Goal: Task Accomplishment & Management: Use online tool/utility

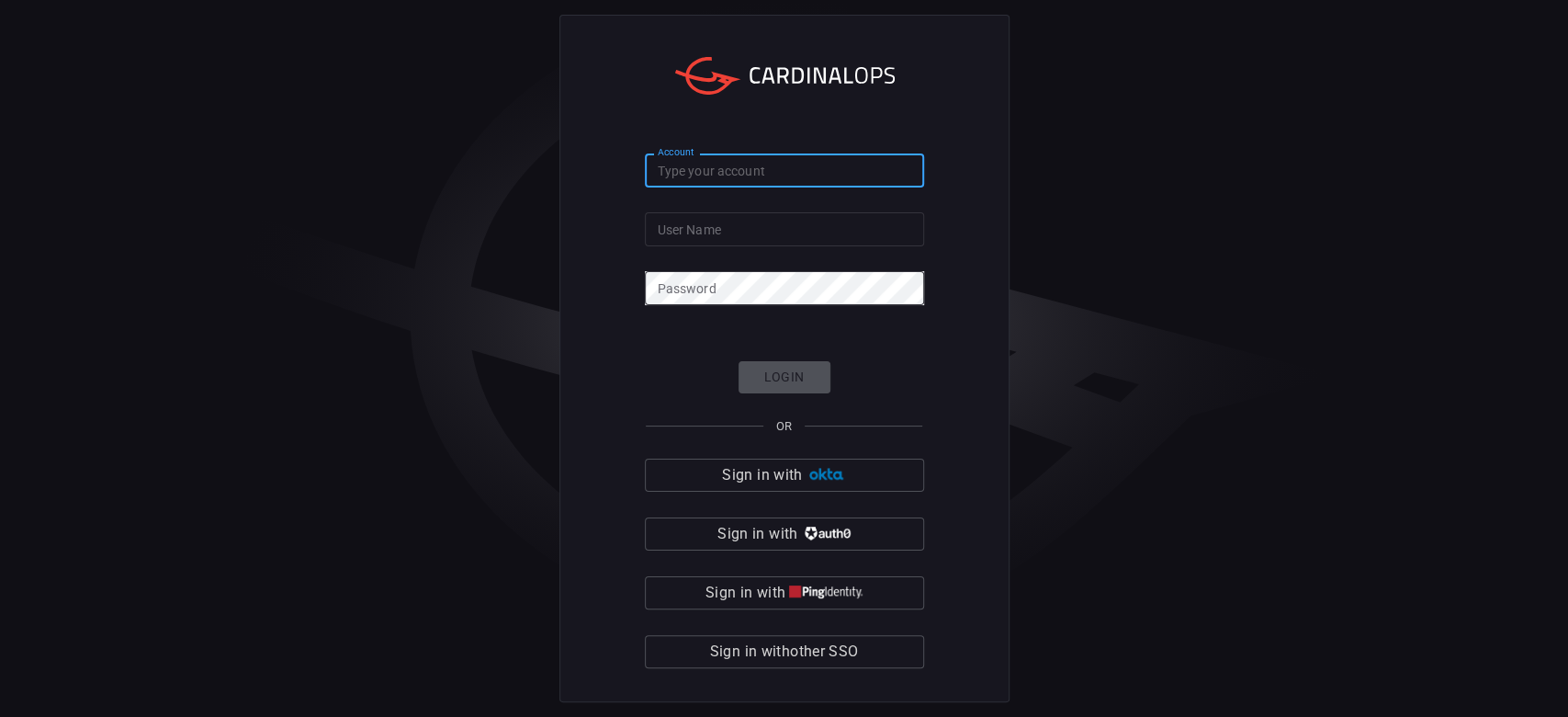
click at [736, 179] on input "Account" at bounding box center [784, 171] width 279 height 34
type input "[PERSON_NAME]"
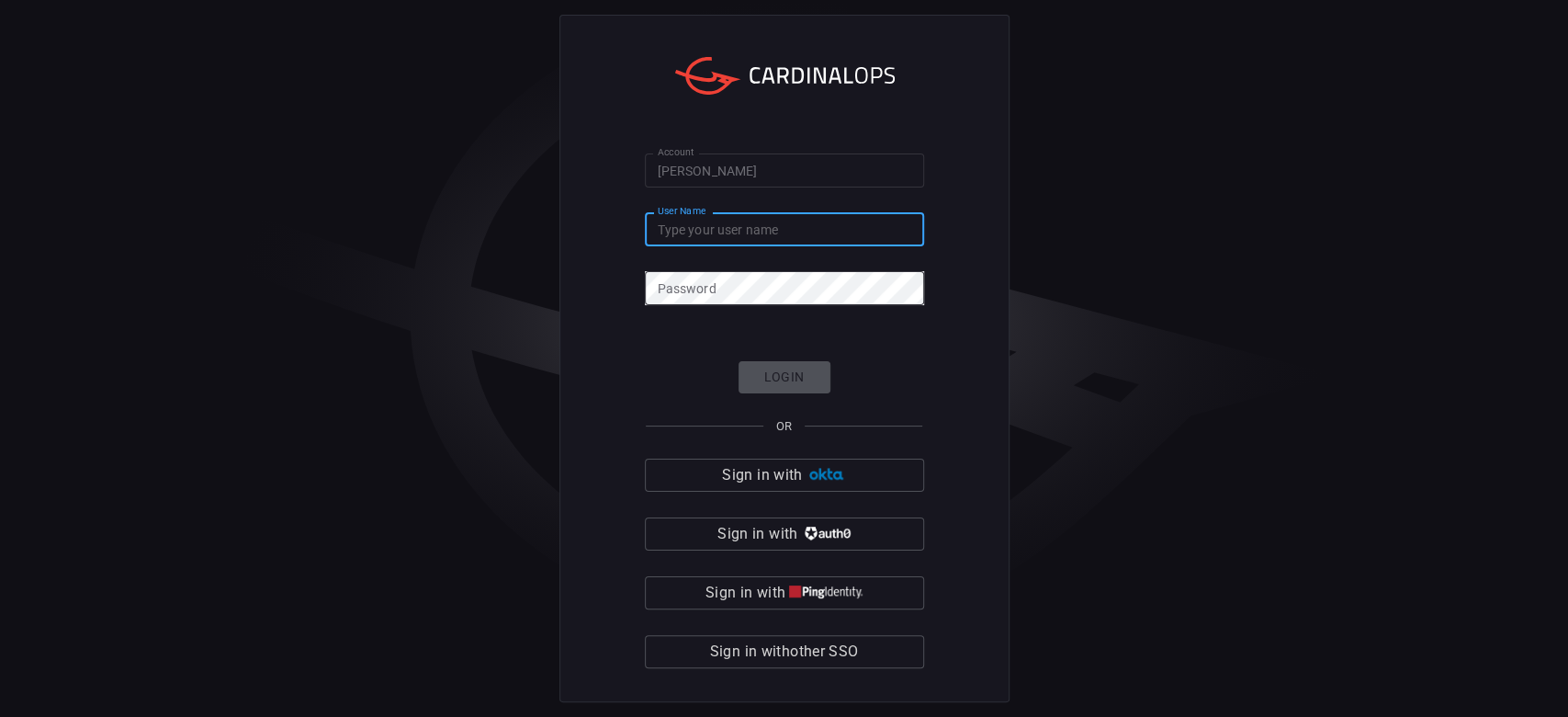
click at [675, 216] on div "User Name User Name" at bounding box center [784, 227] width 279 height 29
paste input "[PERSON_NAME][EMAIL_ADDRESS][PERSON_NAME][DOMAIN_NAME]"
type input "[PERSON_NAME][EMAIL_ADDRESS][PERSON_NAME][DOMAIN_NAME]"
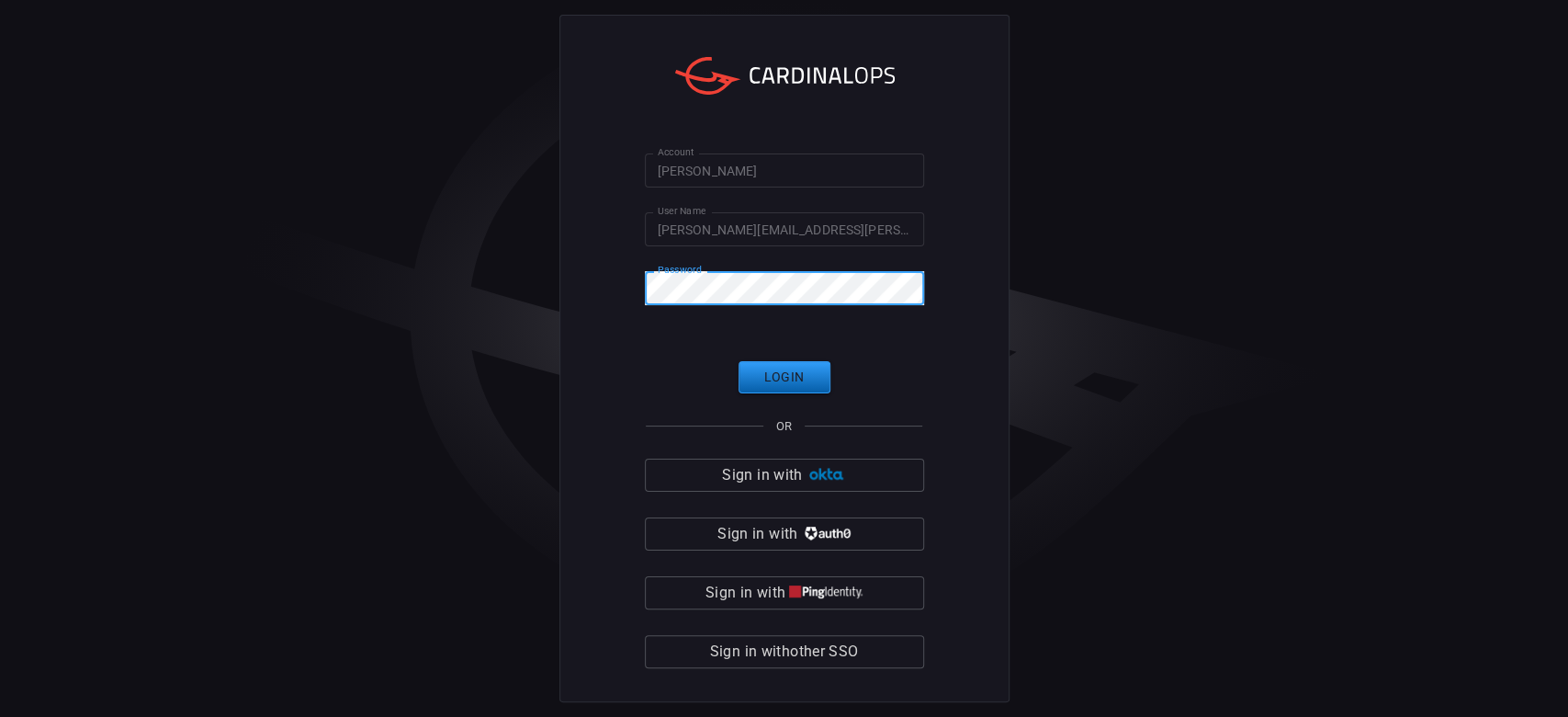
click at [801, 376] on button "Login" at bounding box center [784, 377] width 92 height 32
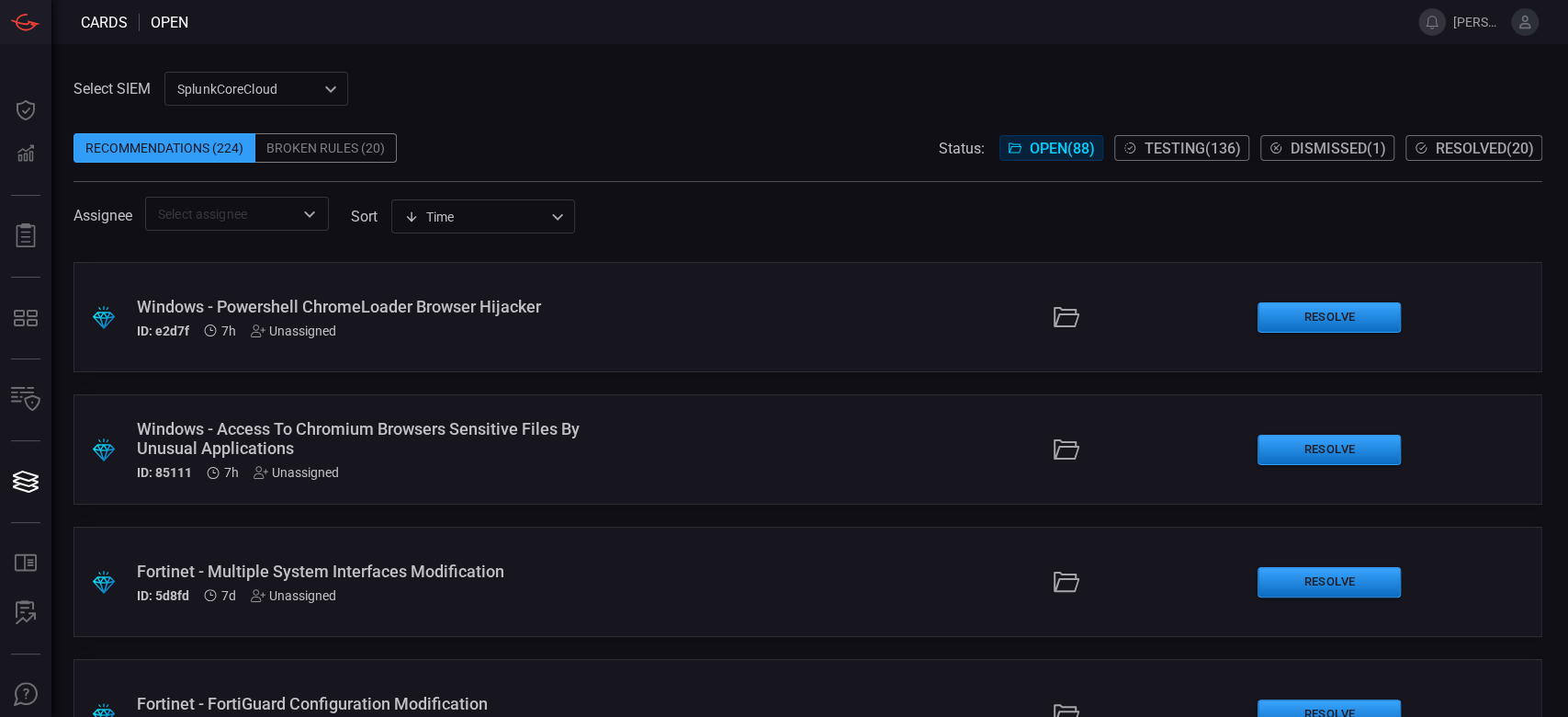
scroll to position [122, 0]
click at [672, 452] on div ".suggested_cards_icon{fill:url(#suggested_cards_icon);} Windows - Access To Chr…" at bounding box center [808, 450] width 1469 height 111
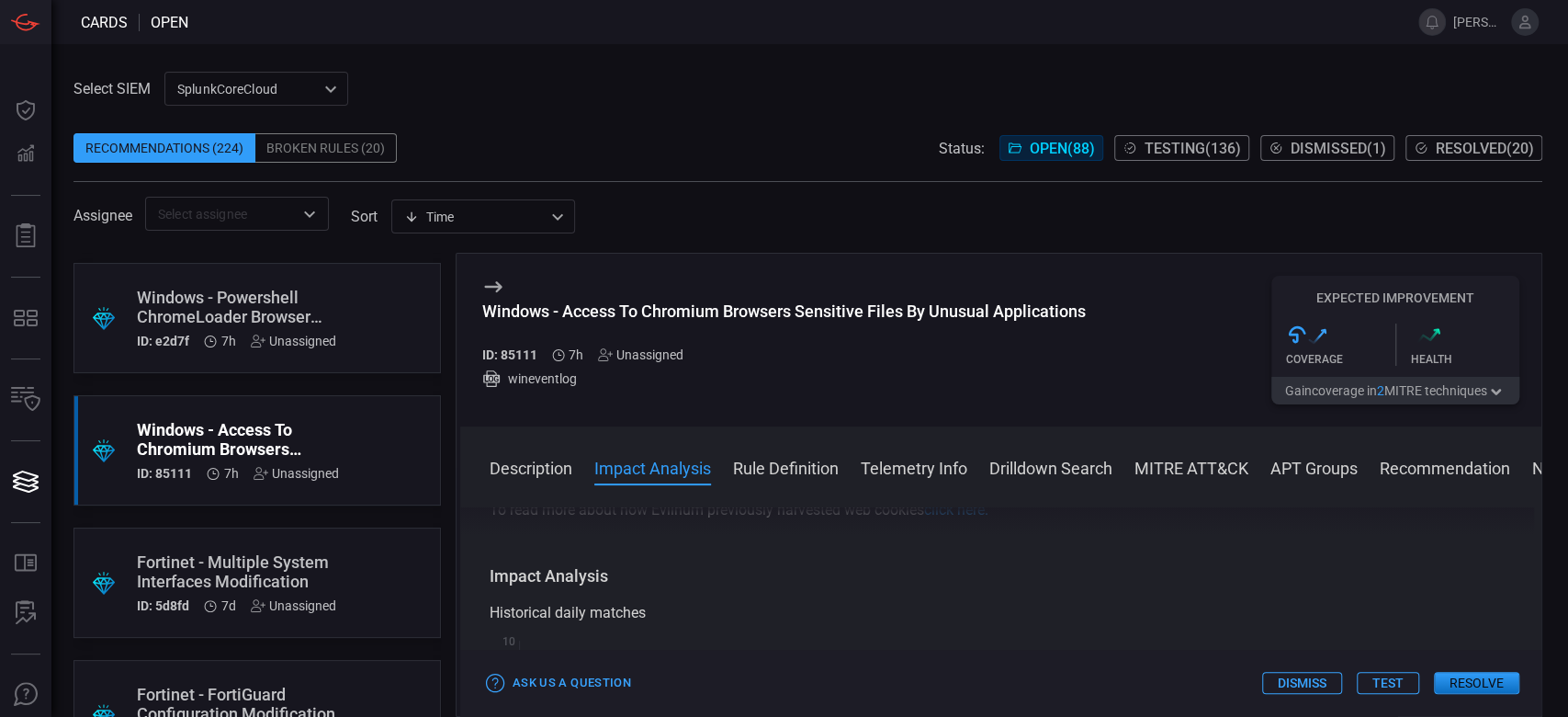
scroll to position [245, 0]
click at [1400, 689] on button "Test" at bounding box center [1388, 682] width 62 height 22
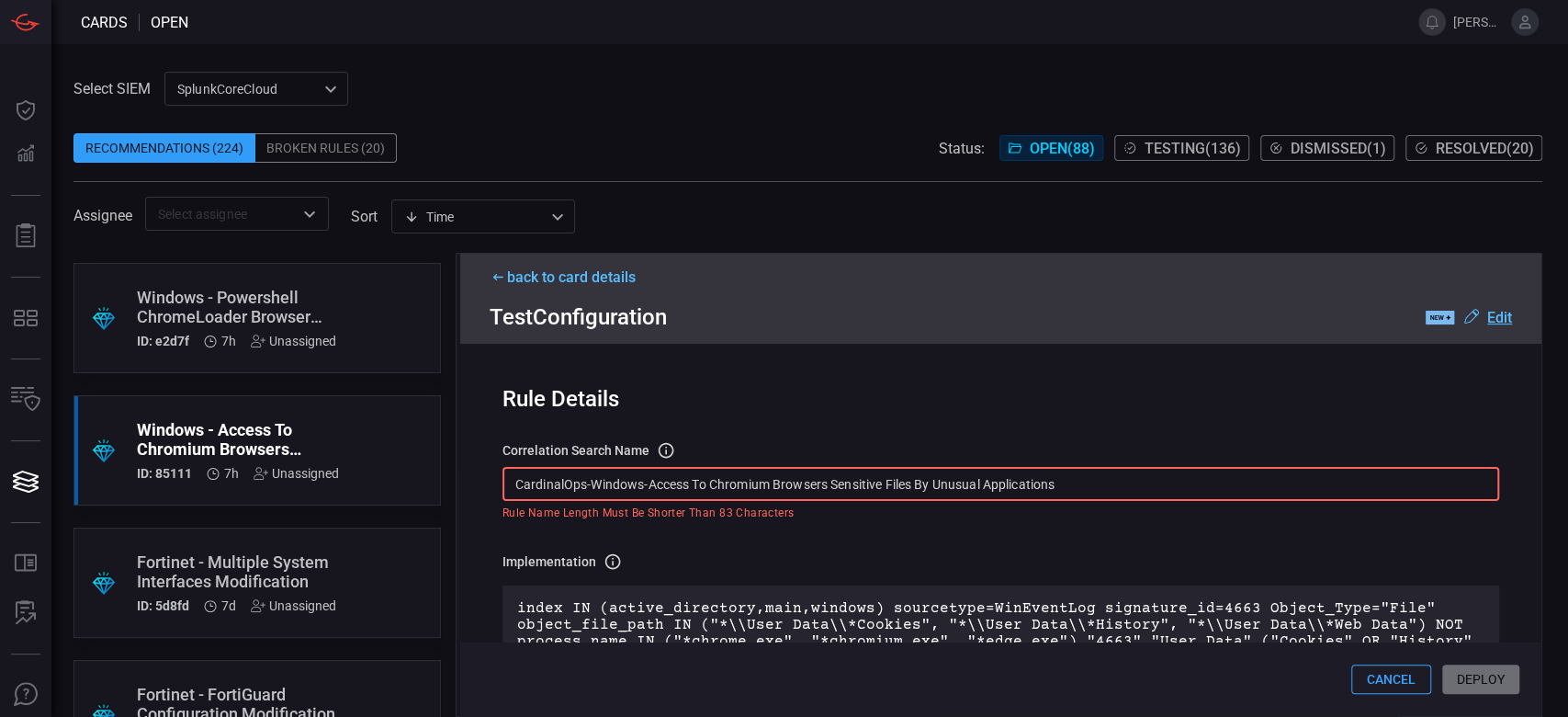
drag, startPoint x: 889, startPoint y: 549, endPoint x: 225, endPoint y: 543, distance: 664.0
click at [225, 543] on div ".suggested_cards_icon{fill:url(#suggested_cards_icon);} Guardicore - User Faile…" at bounding box center [808, 485] width 1469 height 464
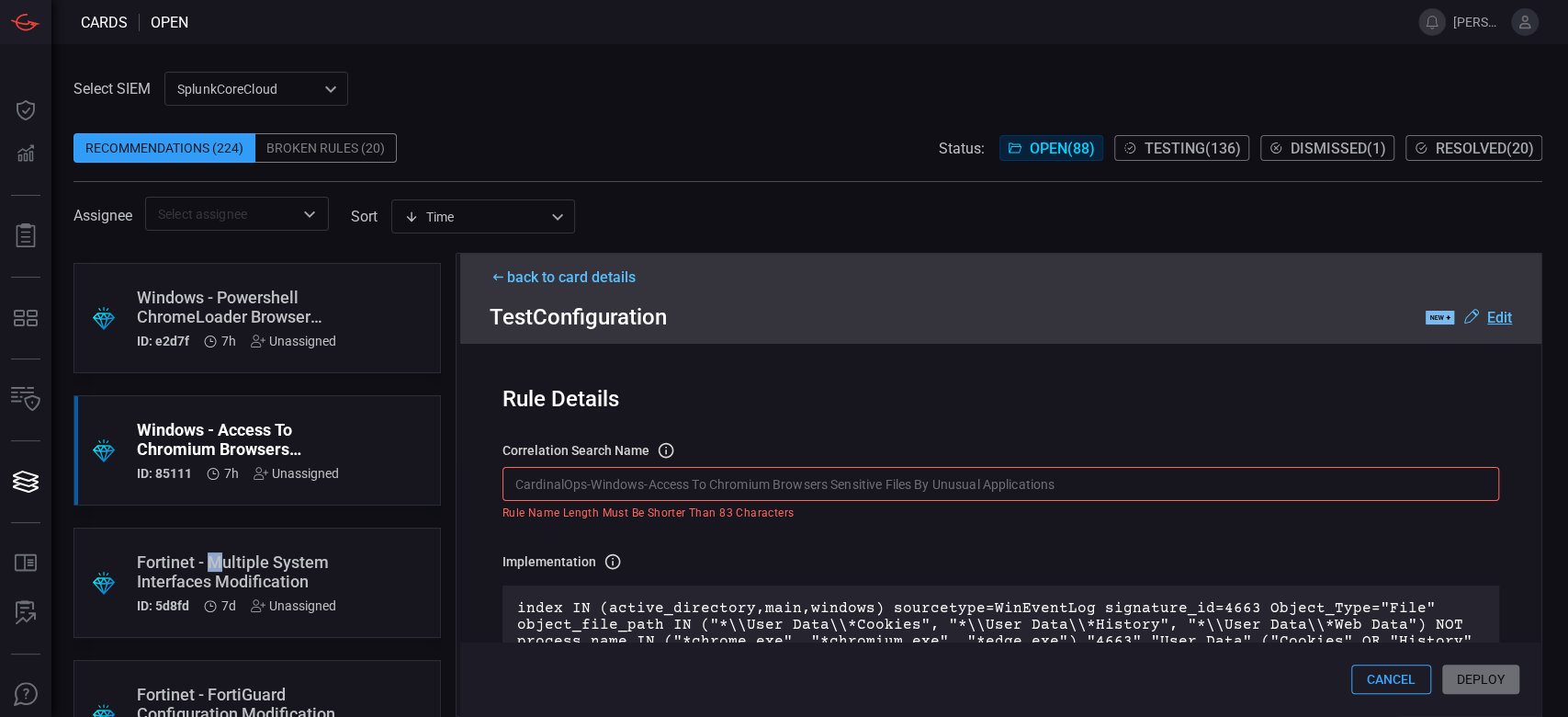
copy div "M"
click at [207, 537] on div ".suggested_cards_icon{fill:url(#suggested_cards_icon);} Fortinet - Multiple Sys…" at bounding box center [257, 583] width 367 height 111
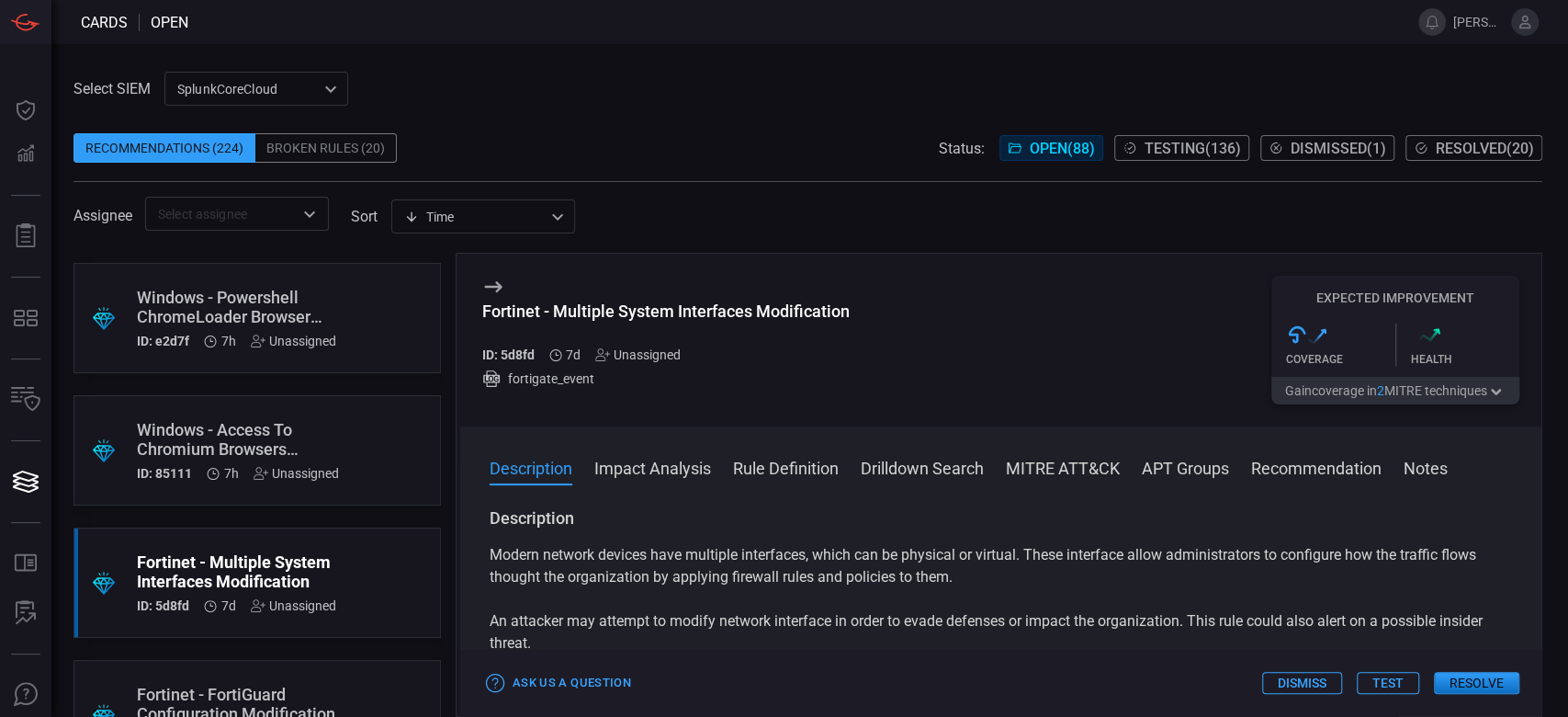
click at [337, 443] on div "Windows - Access To Chromium Browsers Sensitive Files By Unusual Applications" at bounding box center [238, 439] width 202 height 39
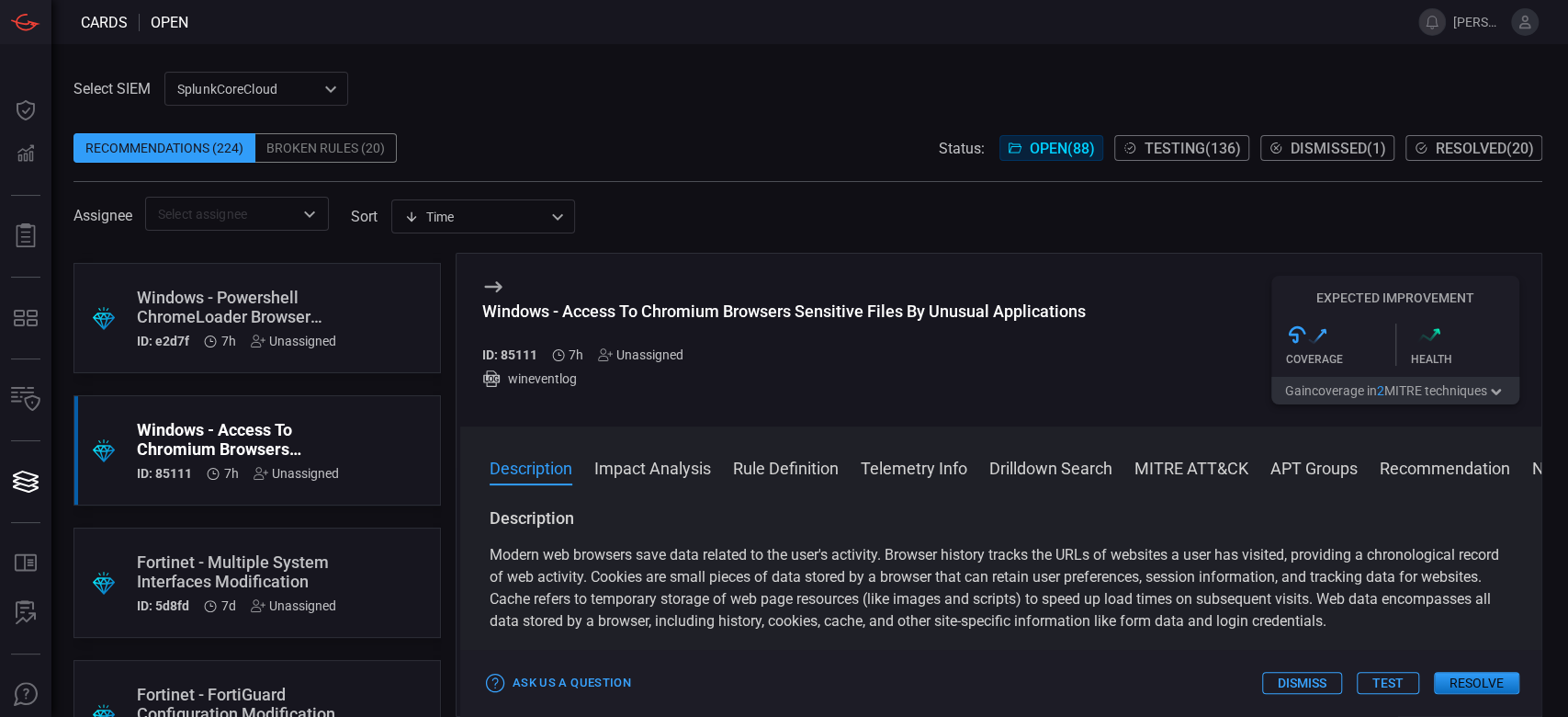
click at [1382, 677] on button "Test" at bounding box center [1388, 682] width 62 height 22
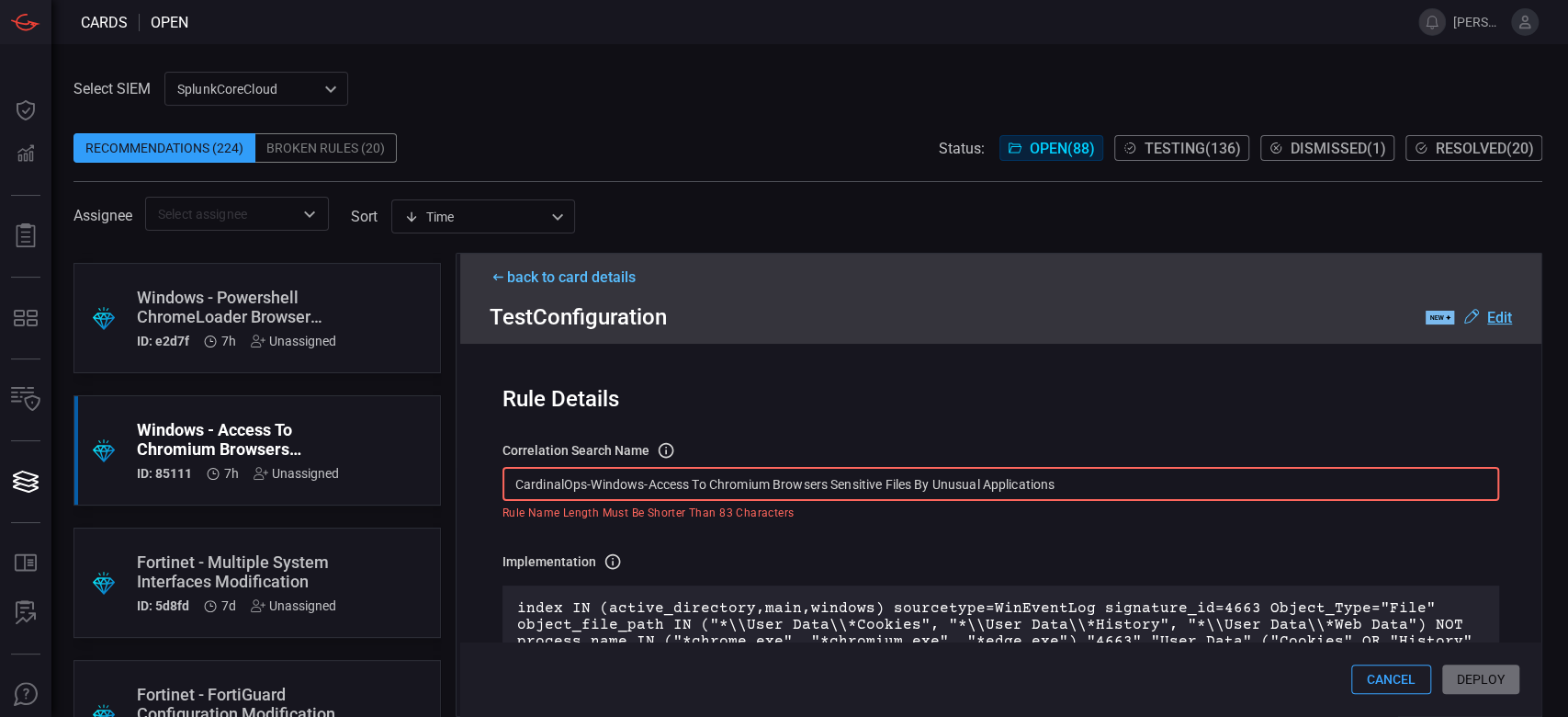
drag, startPoint x: 1071, startPoint y: 488, endPoint x: 395, endPoint y: 492, distance: 676.0
click at [395, 492] on div ".suggested_cards_icon{fill:url(#suggested_cards_icon);} Guardicore - User Faile…" at bounding box center [808, 485] width 1469 height 464
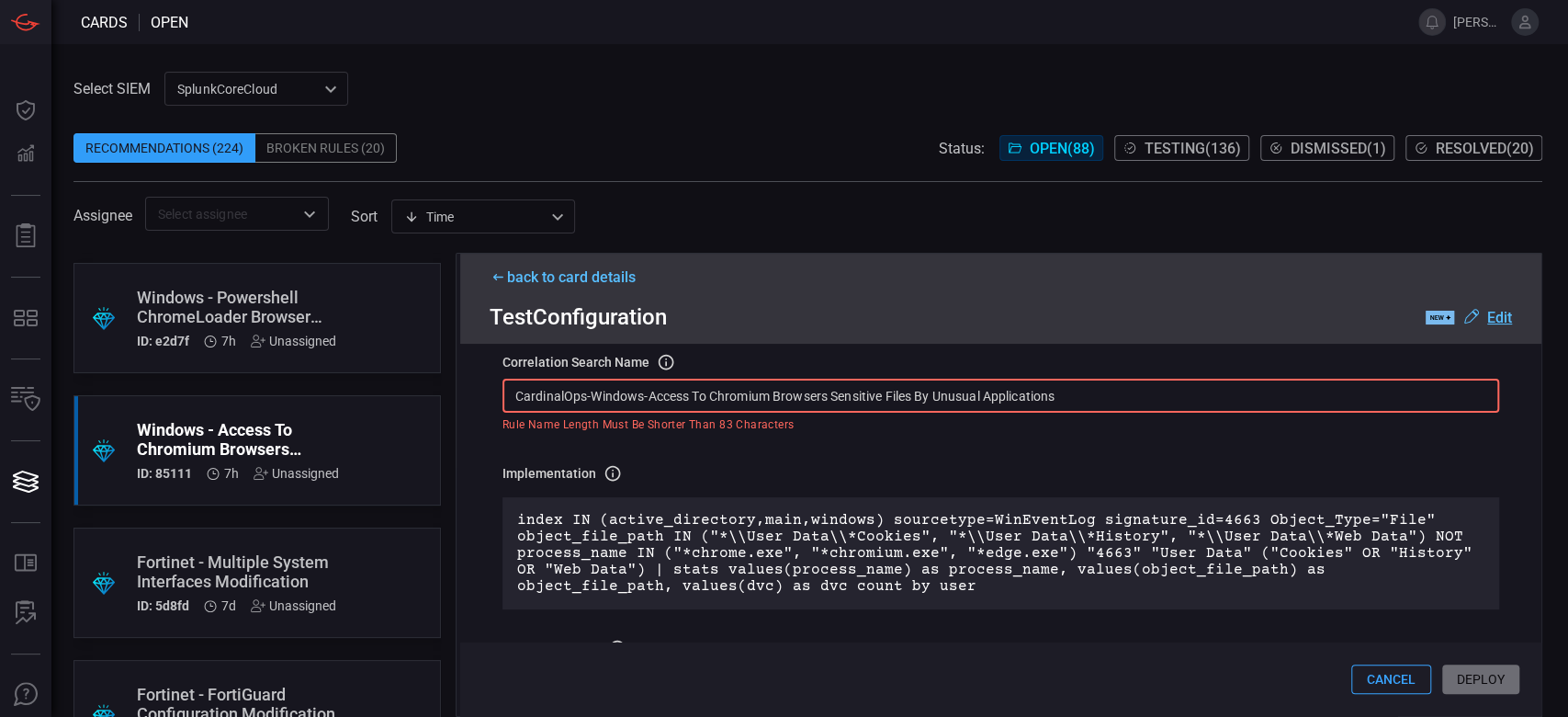
scroll to position [122, 0]
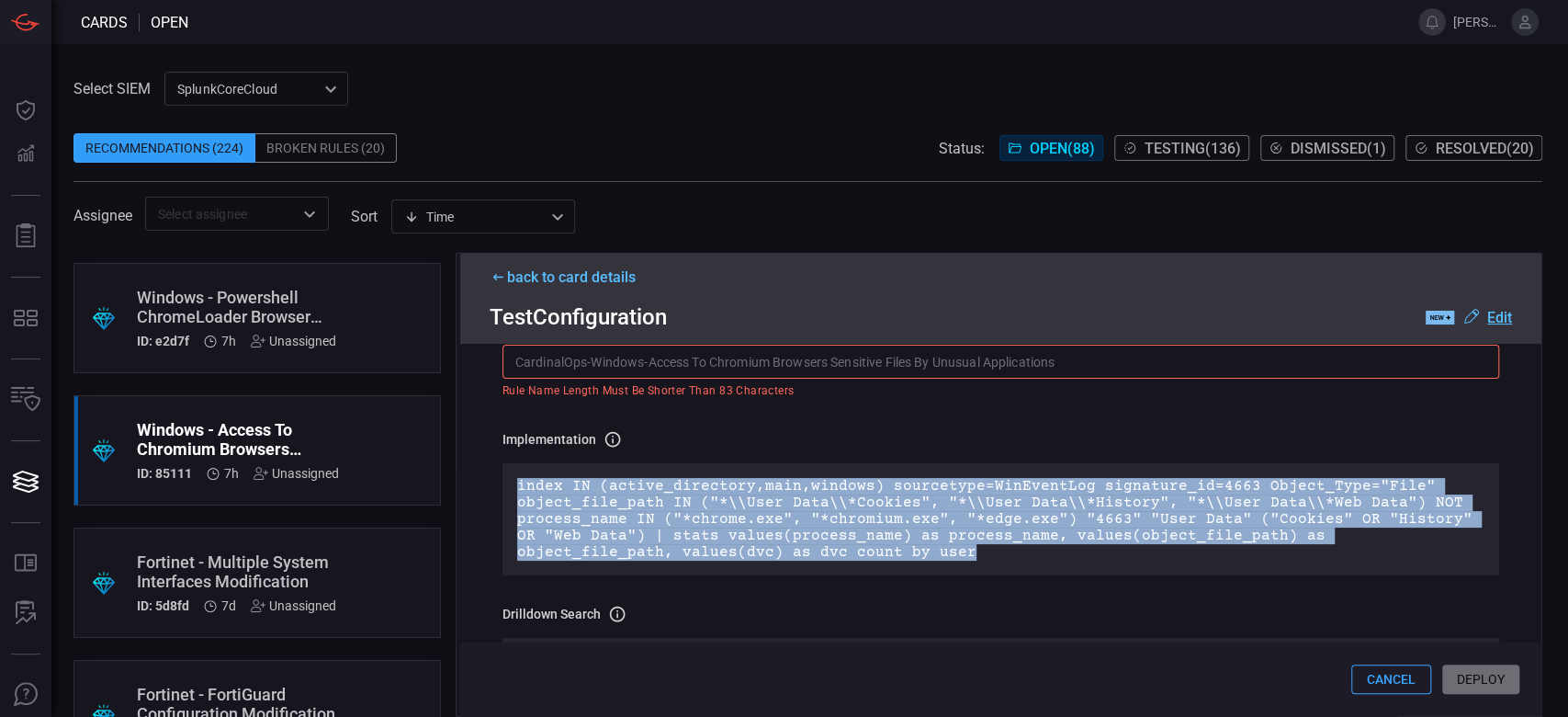
drag, startPoint x: 797, startPoint y: 563, endPoint x: 515, endPoint y: 487, distance: 292.1
click at [515, 487] on div "index IN (active_directory,main,windows) sourcetype=WinEventLog signature_id=46…" at bounding box center [1001, 519] width 997 height 112
copy p "index IN (active_directory,main,windows) sourcetype=WinEventLog signature_id=46…"
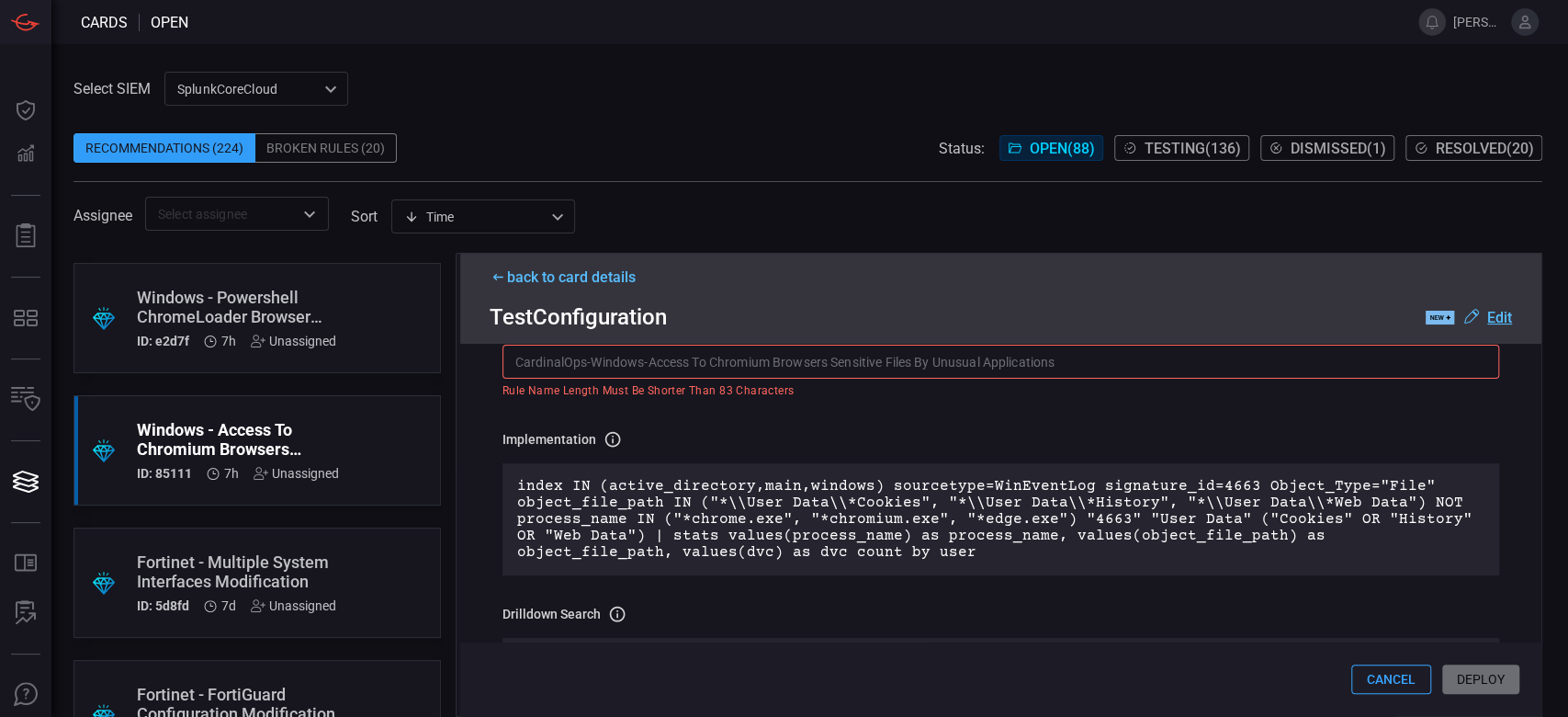
click at [572, 281] on div "back to card details" at bounding box center [1001, 277] width 1022 height 17
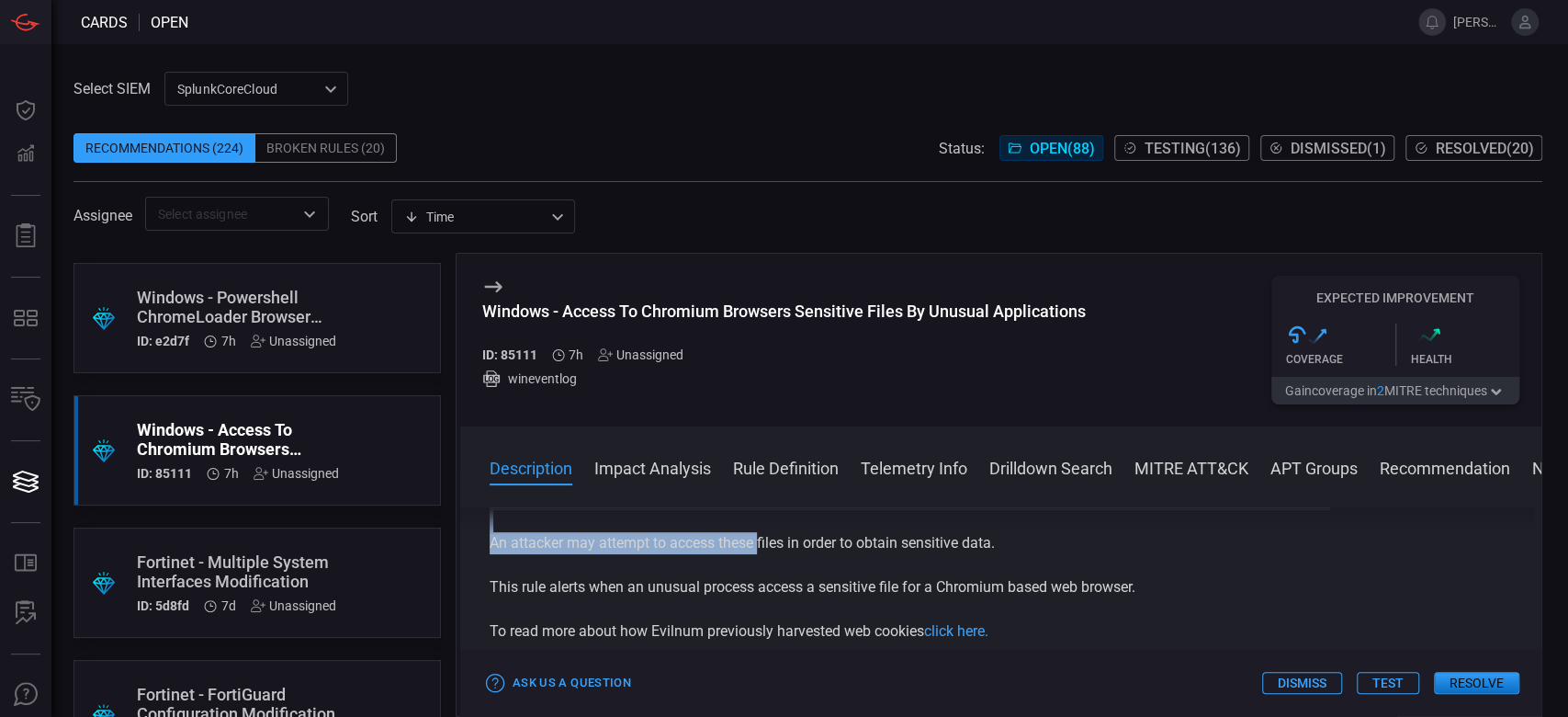
scroll to position [0, 0]
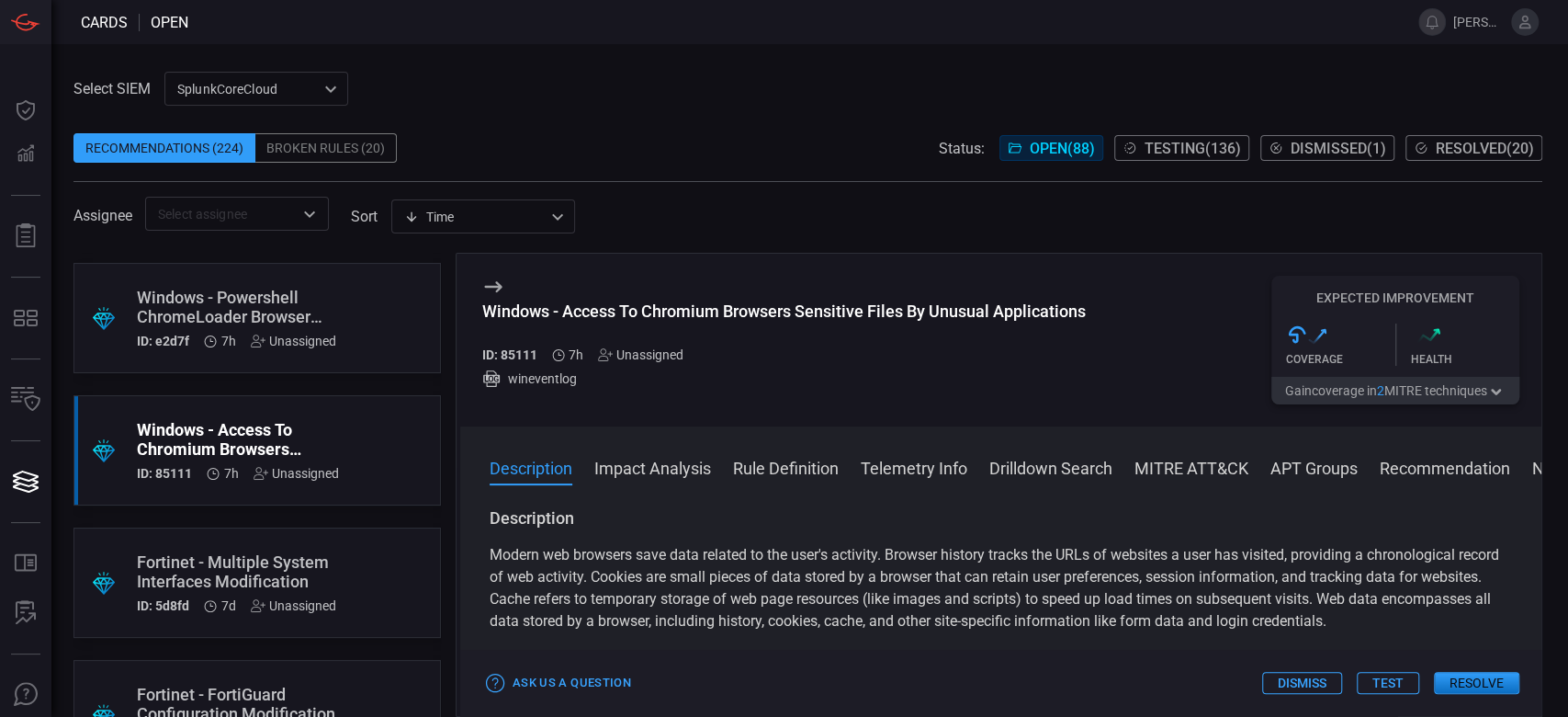
click at [1510, 621] on div "Description Modern web browsers save data related to the user's activity. Brows…" at bounding box center [1001, 608] width 1081 height 202
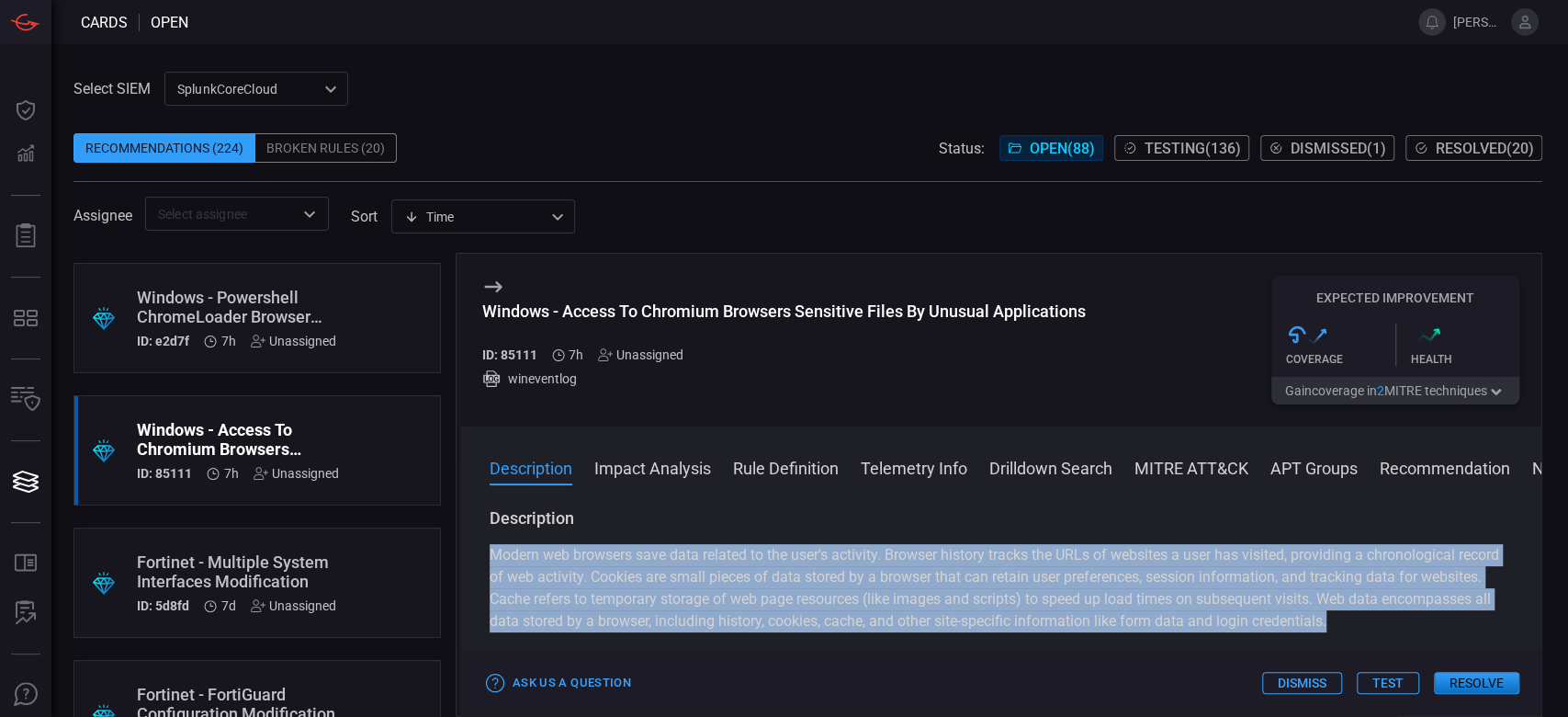
drag, startPoint x: 1445, startPoint y: 622, endPoint x: 473, endPoint y: 532, distance: 976.2
click at [473, 532] on div "Description Modern web browsers save data related to the user's activity. Brows…" at bounding box center [1001, 608] width 1081 height 202
copy p "Modern web browsers save data related to the user's activity. Browser history t…"
click at [1402, 687] on button "Test" at bounding box center [1388, 682] width 62 height 22
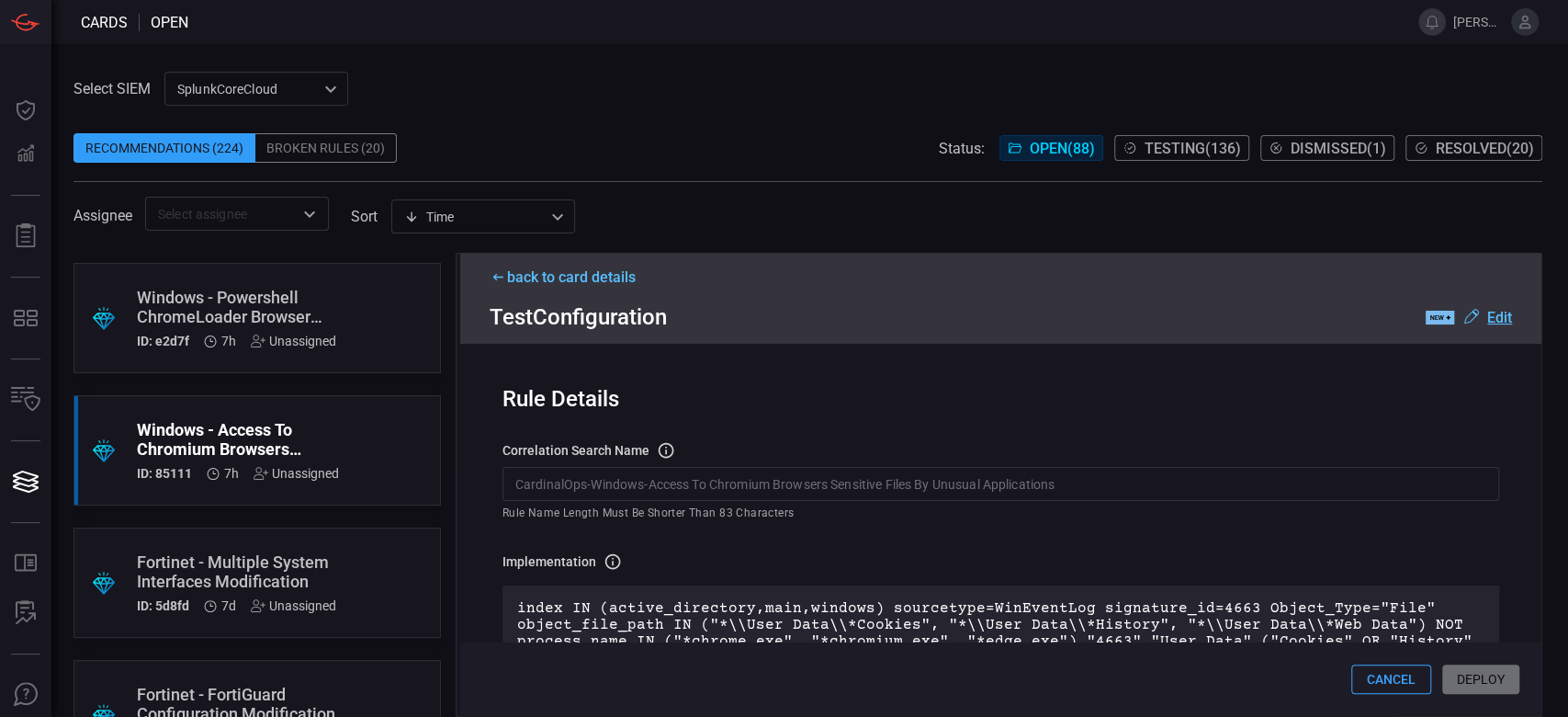
click at [1089, 539] on div "Rule Details correlation search Name Name of the correlation search that will b…" at bounding box center [1001, 530] width 1081 height 372
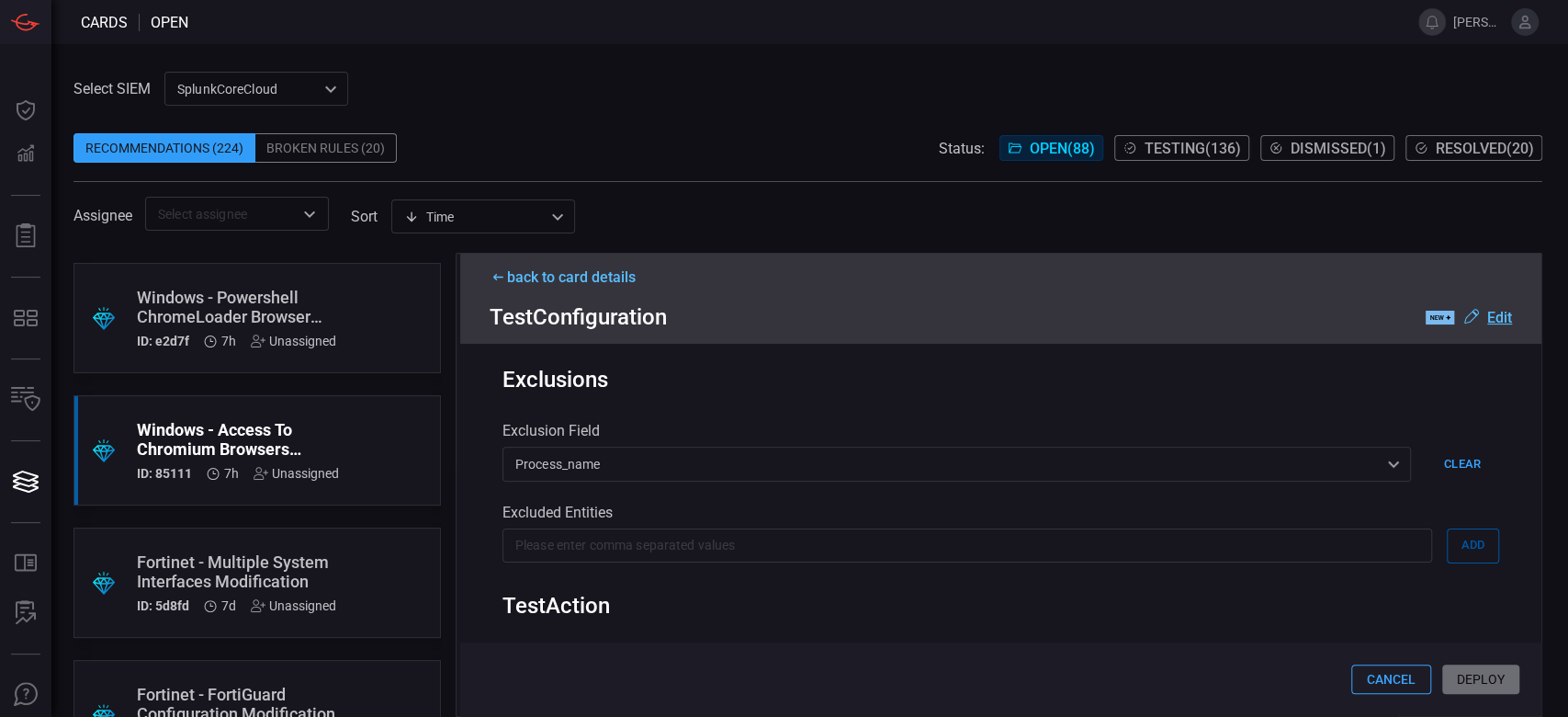
scroll to position [245, 0]
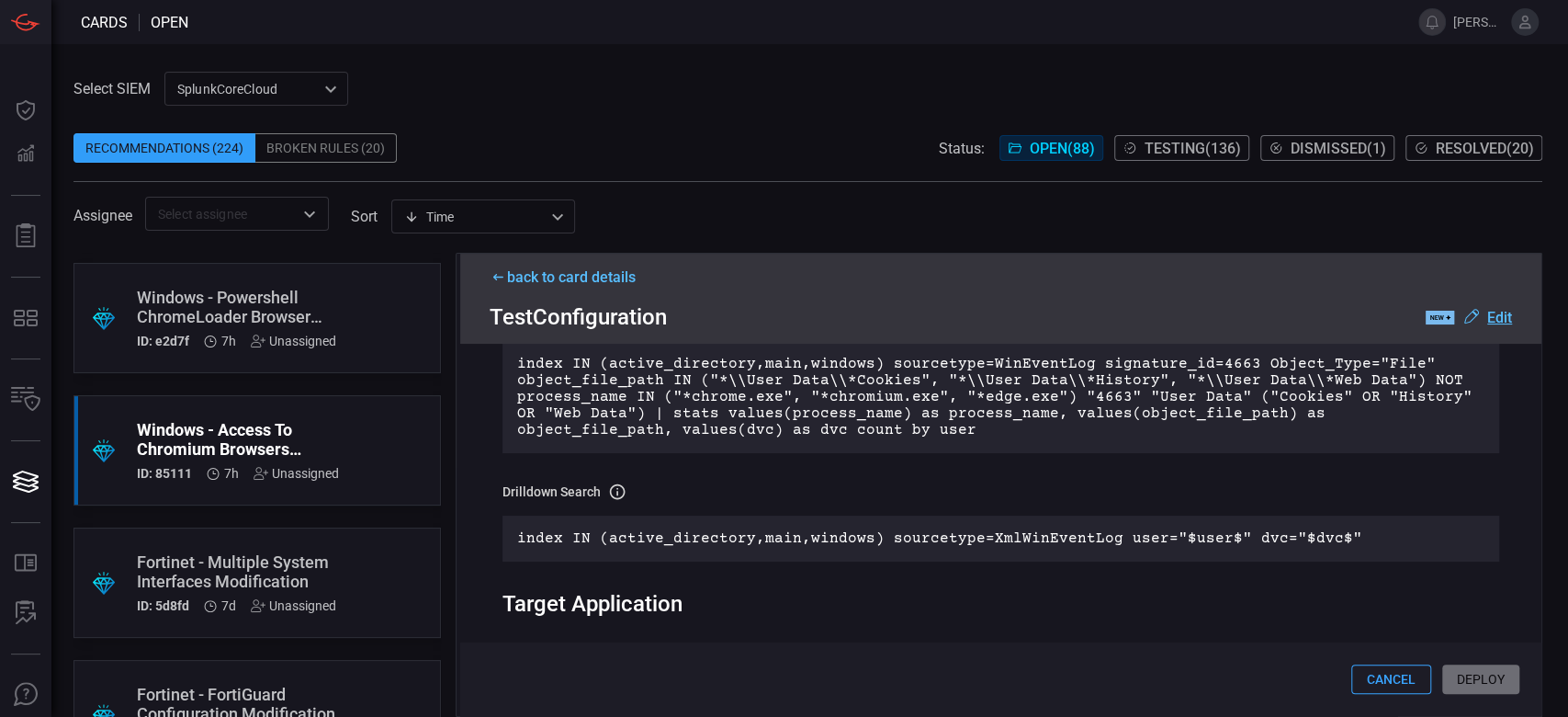
click at [496, 276] on icon at bounding box center [498, 277] width 17 height 10
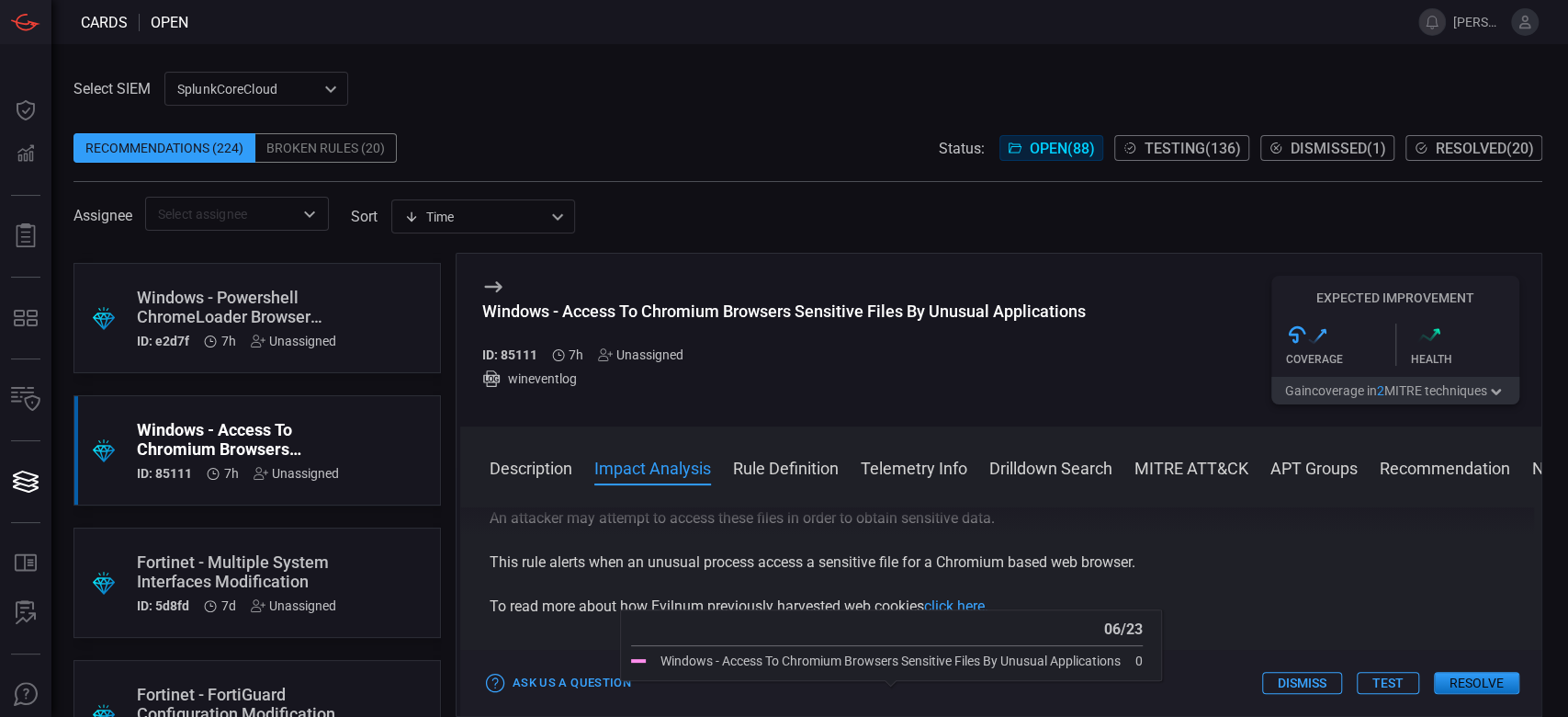
scroll to position [0, 0]
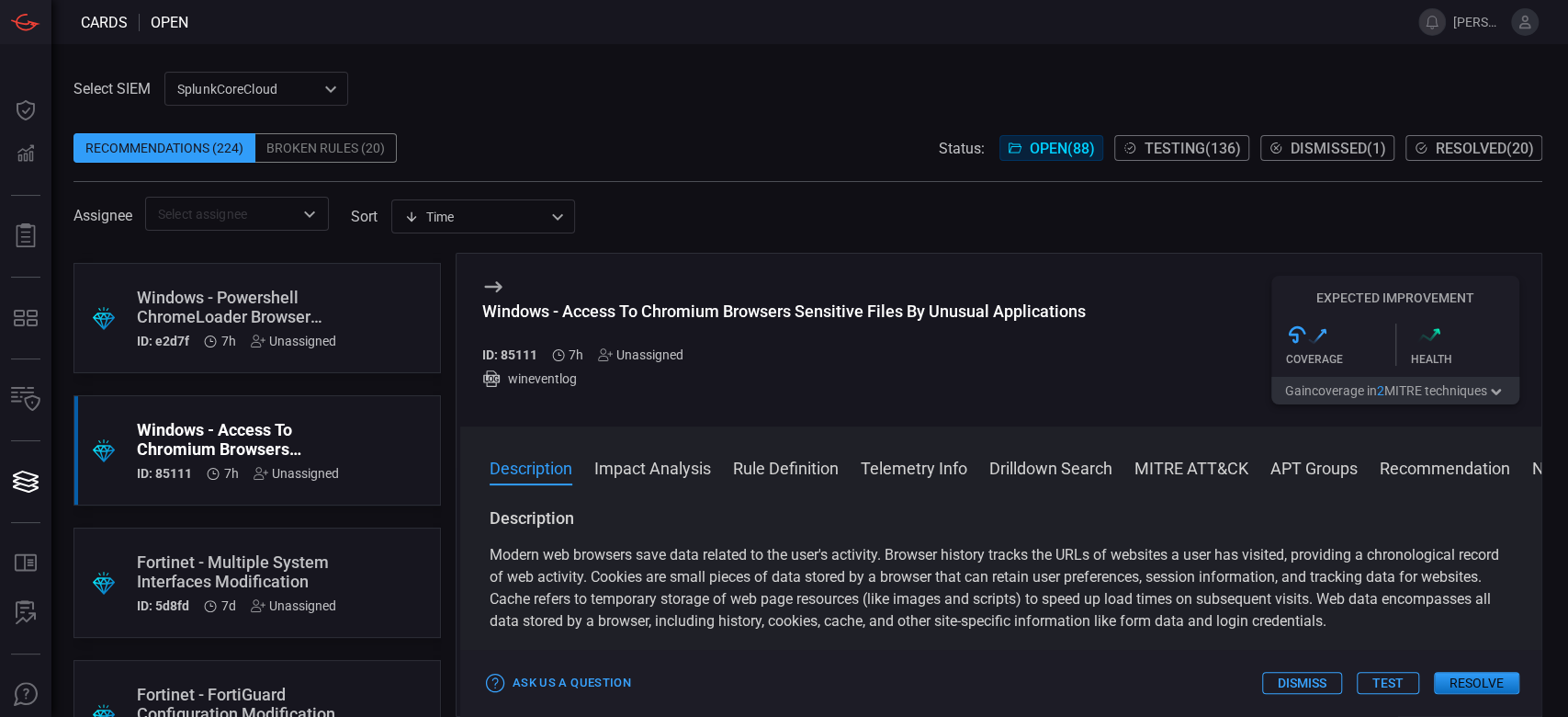
click at [1388, 691] on button "Test" at bounding box center [1388, 682] width 62 height 22
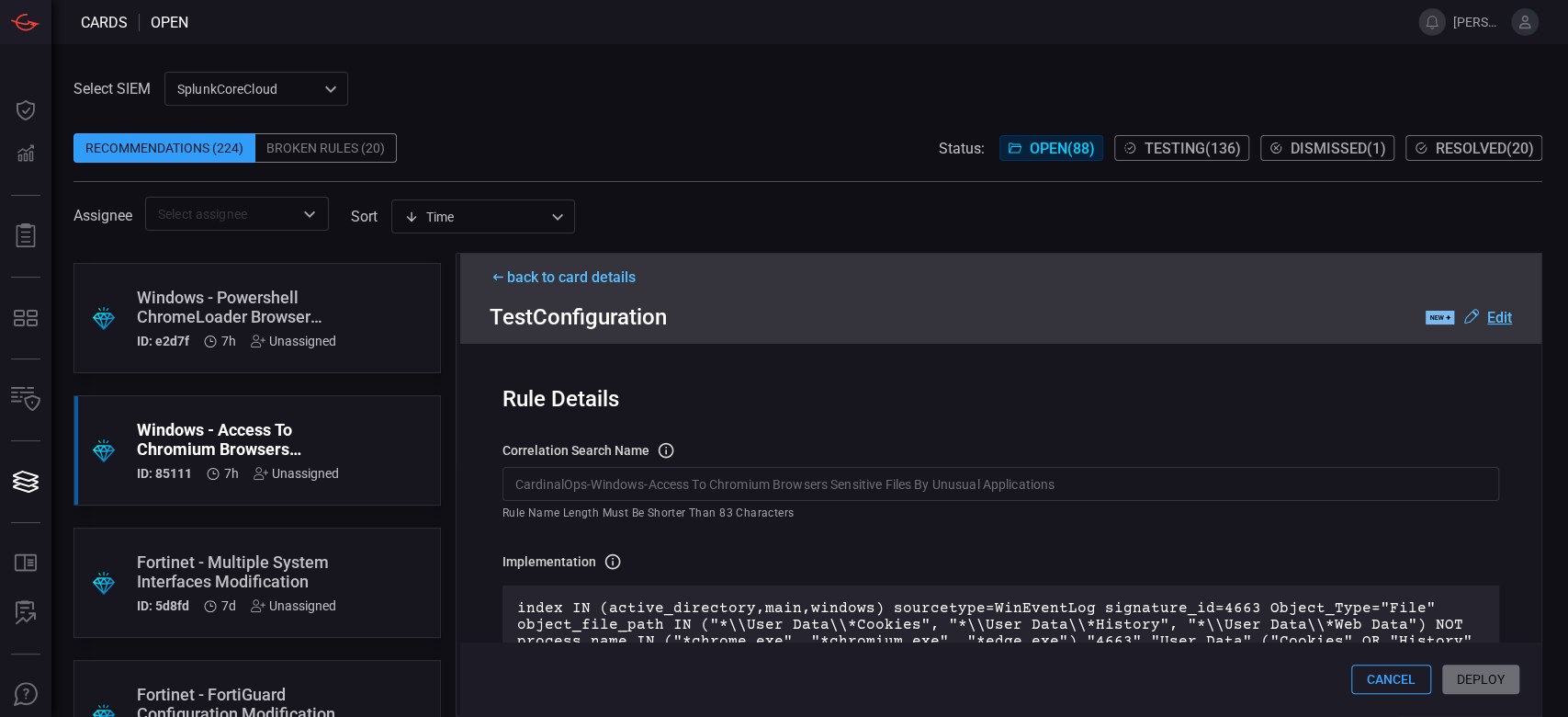
click at [1495, 673] on div "Cancel Deploy" at bounding box center [1001, 679] width 1081 height 74
click at [175, 311] on div "Windows - Powershell ChromeLoader Browser Hijacker" at bounding box center [236, 307] width 199 height 39
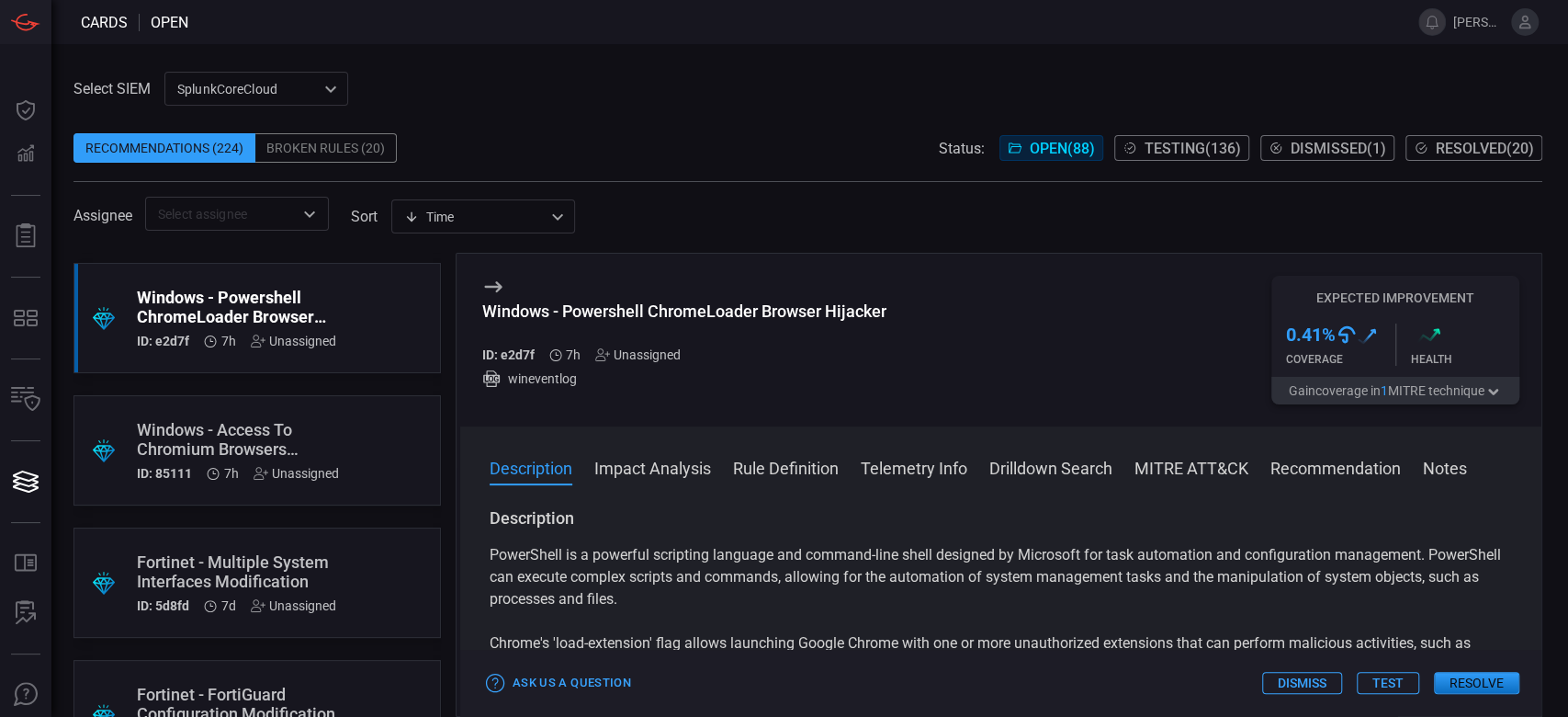
click at [1381, 690] on button "Test" at bounding box center [1388, 682] width 62 height 22
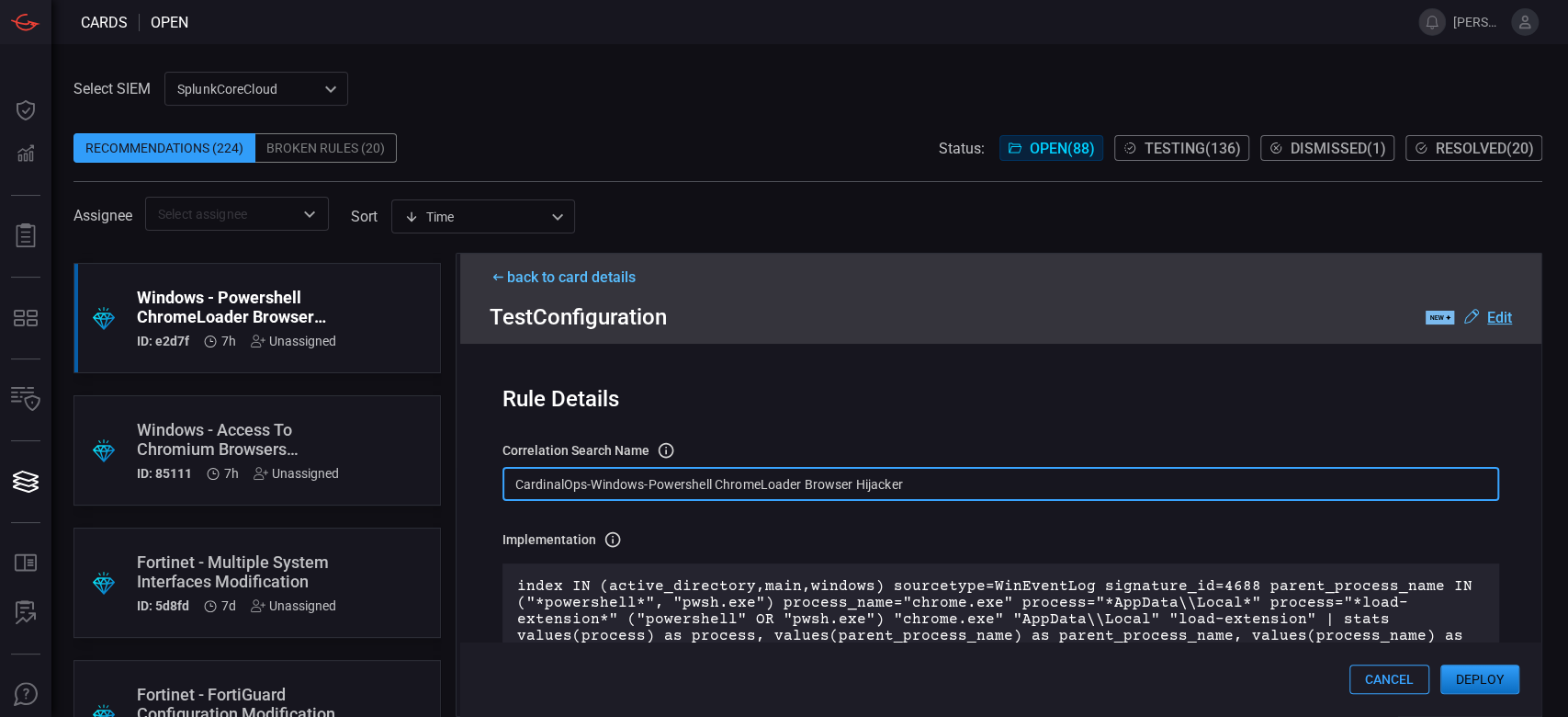
drag, startPoint x: 949, startPoint y: 493, endPoint x: 482, endPoint y: 473, distance: 467.4
click at [482, 473] on div "Rule Details correlation search Name Name of the correlation search that will b…" at bounding box center [1001, 530] width 1081 height 372
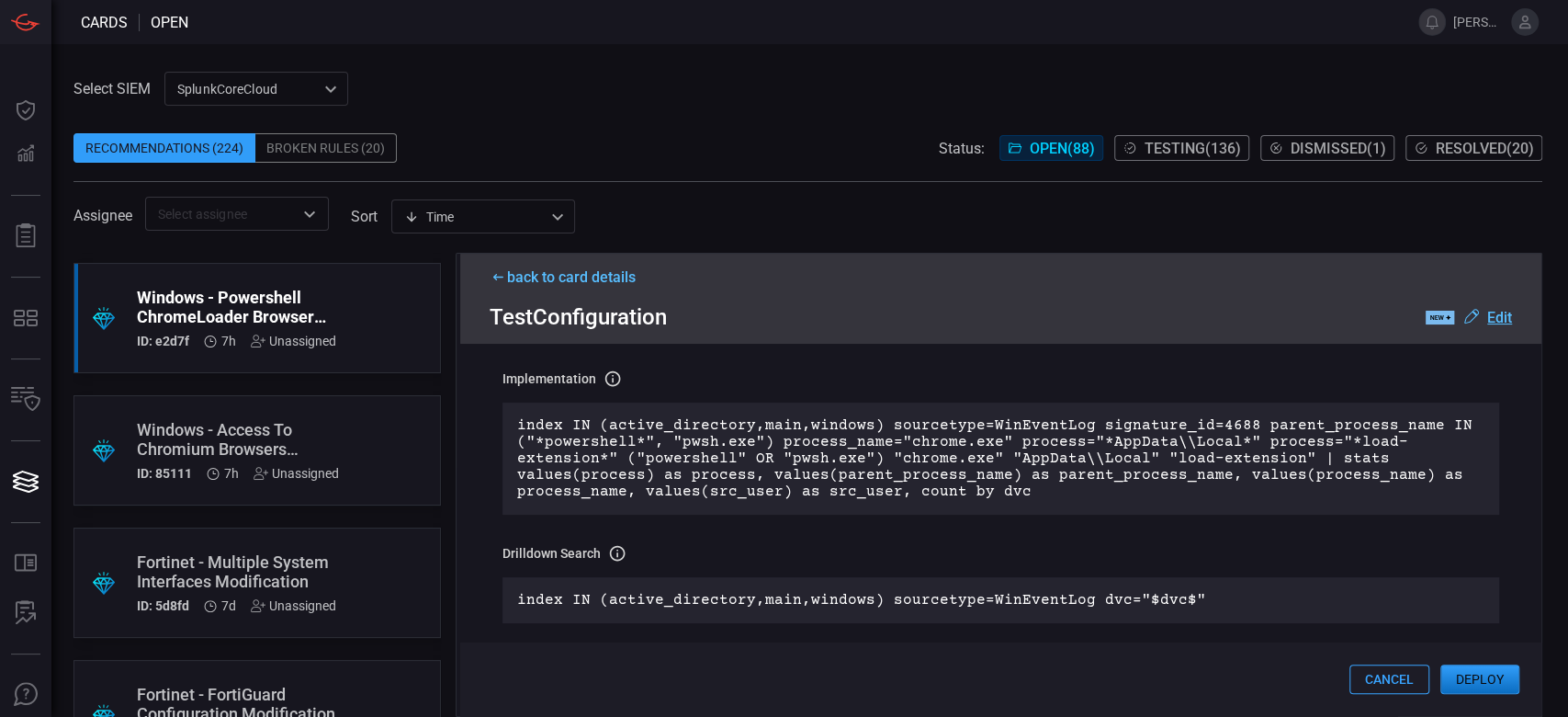
scroll to position [122, 0]
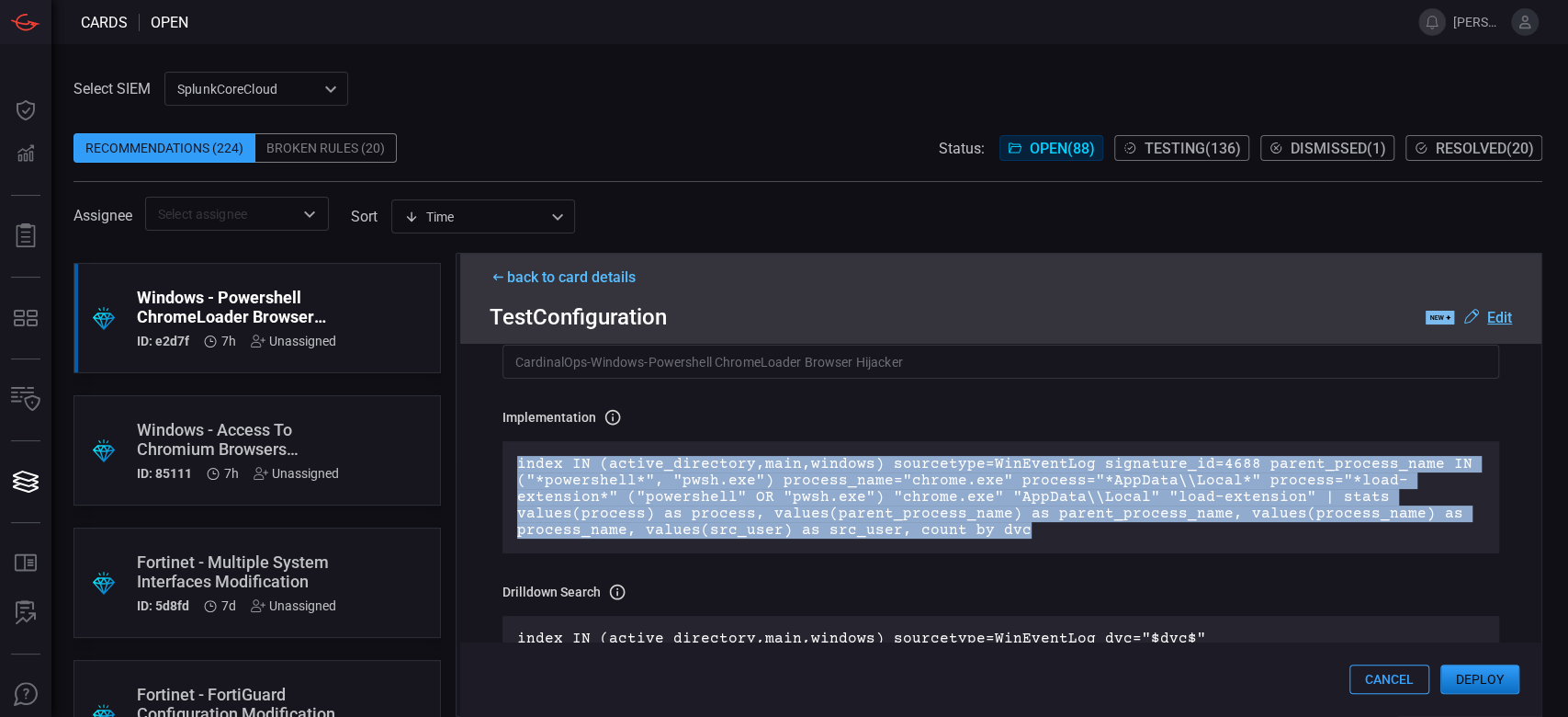
drag, startPoint x: 1037, startPoint y: 534, endPoint x: 515, endPoint y: 469, distance: 526.0
click at [517, 469] on p "index IN (active_directory,main,windows) sourcetype=WinEventLog signature_id=46…" at bounding box center [1001, 498] width 968 height 83
copy p "index IN (active_directory,main,windows) sourcetype=WinEventLog signature_id=46…"
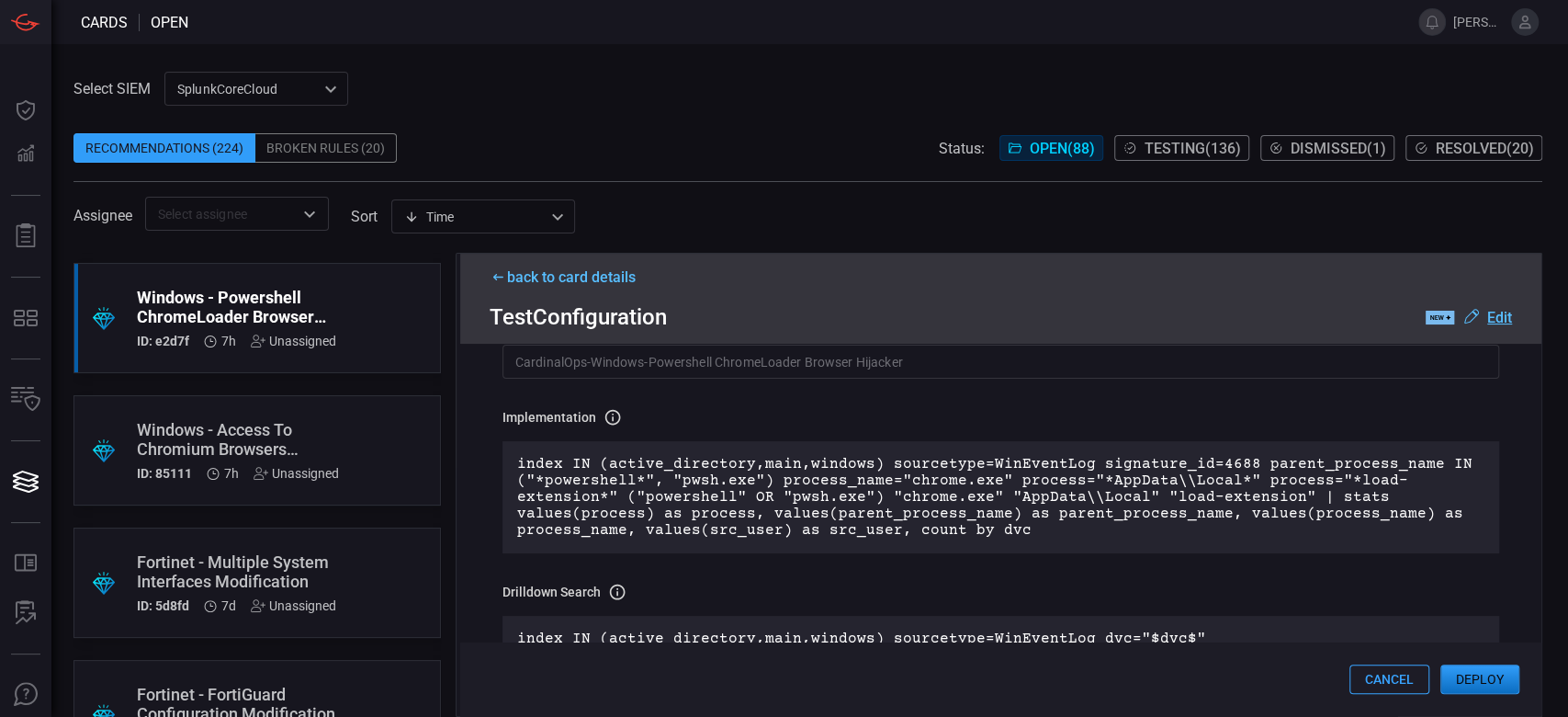
click at [610, 283] on div "back to card details" at bounding box center [1001, 277] width 1022 height 17
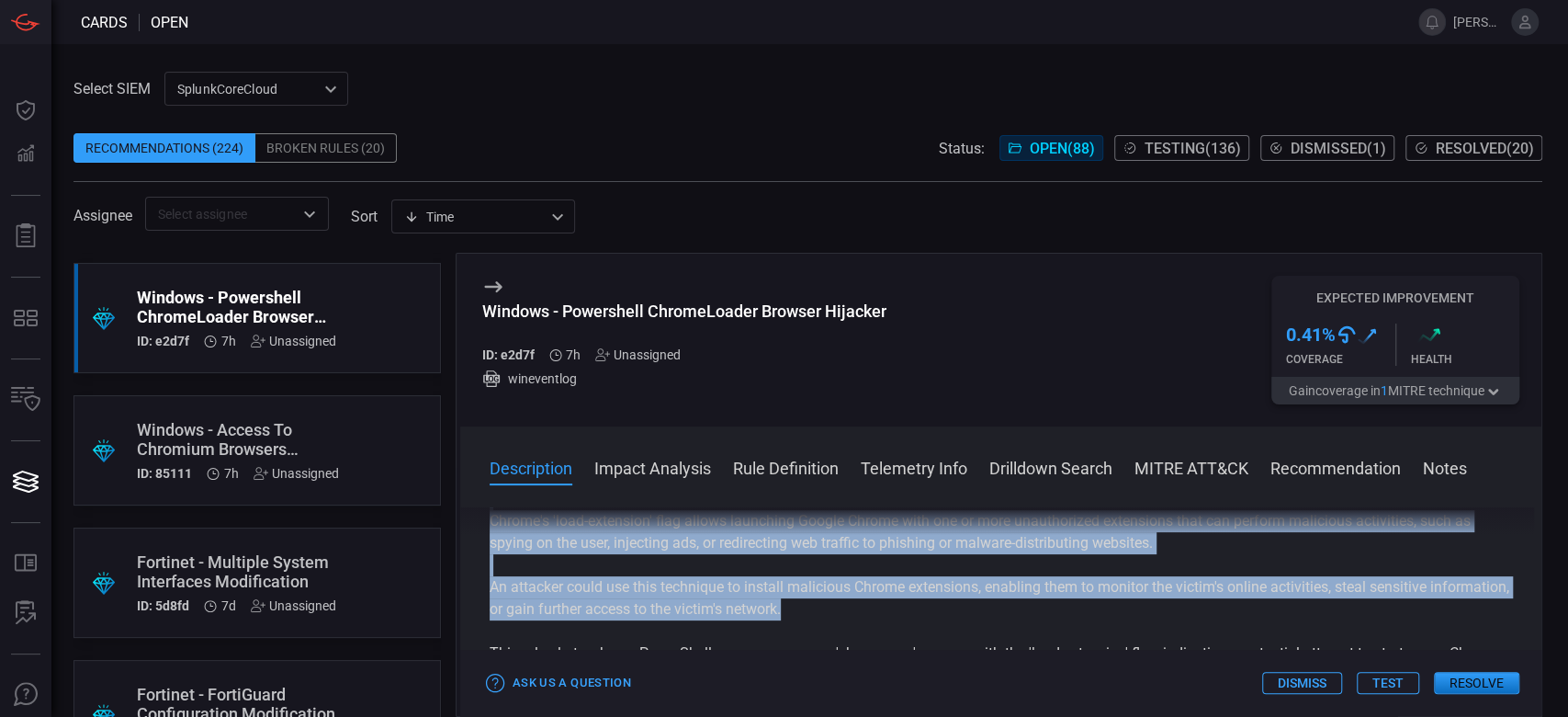
drag, startPoint x: 488, startPoint y: 563, endPoint x: 928, endPoint y: 607, distance: 442.2
click at [928, 607] on div "Description PowerShell is a powerful scripting language and command-line shell …" at bounding box center [1001, 608] width 1081 height 202
copy div "PowerShell is a powerful scripting language and command-line shell designed by …"
click at [1382, 692] on button "Test" at bounding box center [1388, 682] width 62 height 22
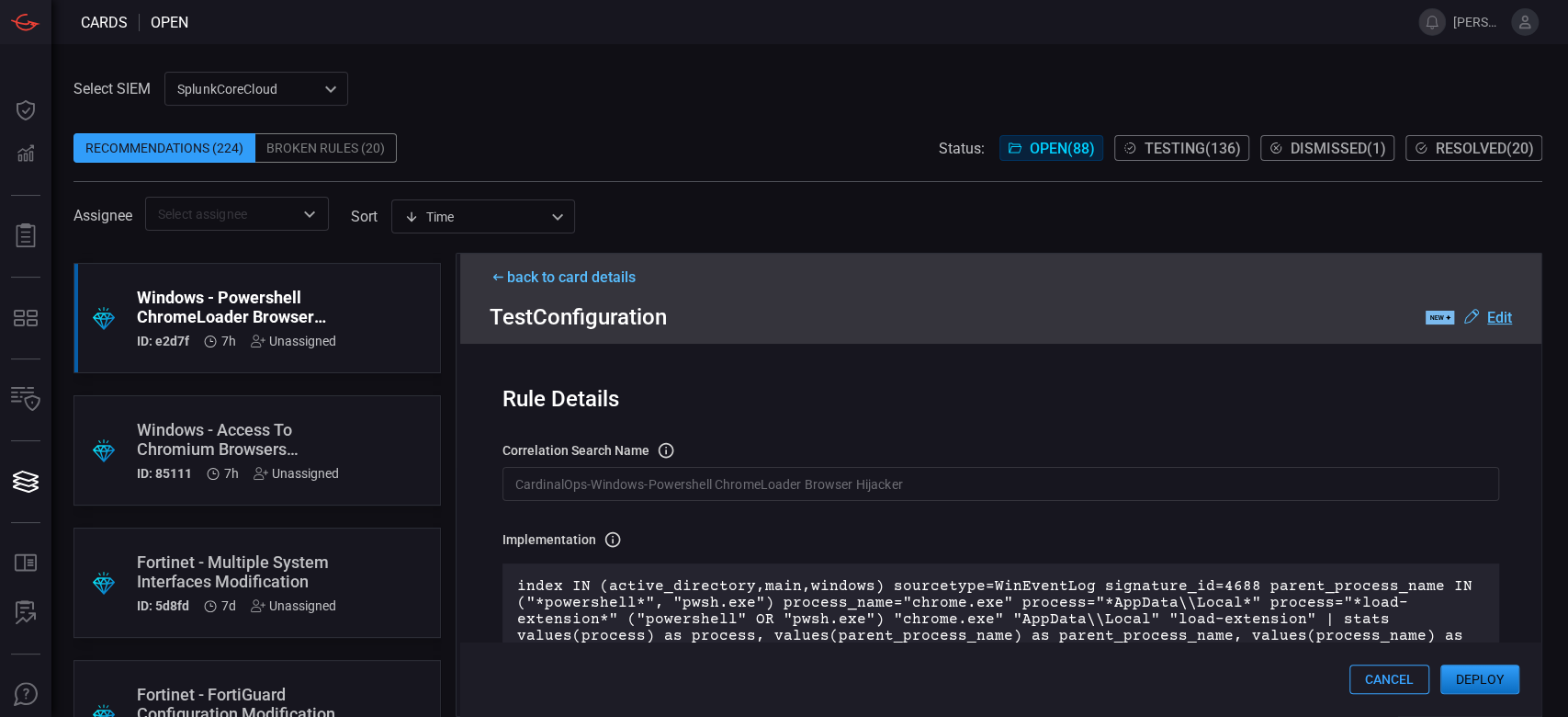
click at [1482, 680] on button "Deploy" at bounding box center [1480, 679] width 79 height 29
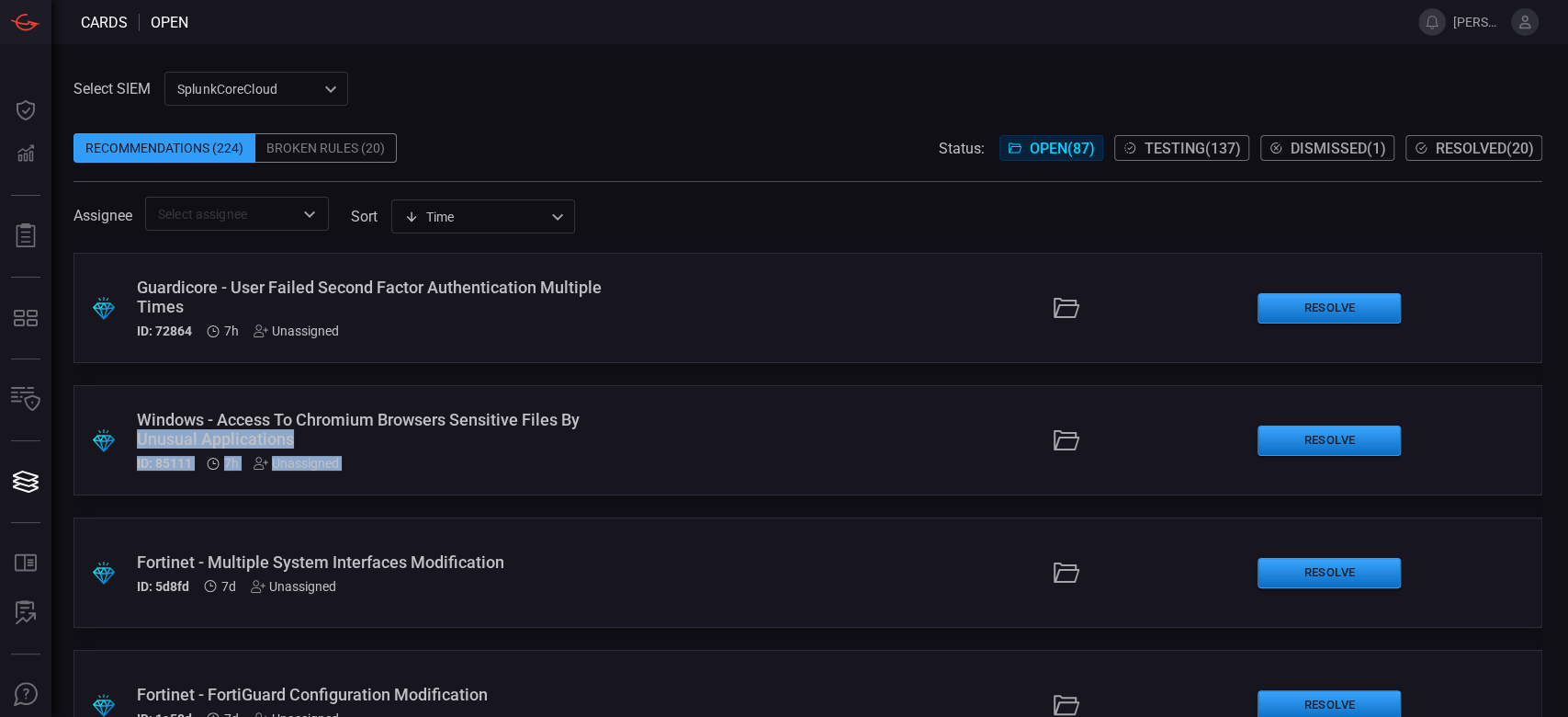
drag, startPoint x: 730, startPoint y: 420, endPoint x: 740, endPoint y: 421, distance: 10.0
click at [740, 421] on div ".suggested_cards_icon{fill:url(#suggested_cards_icon);} Windows - Access To Chr…" at bounding box center [808, 440] width 1469 height 111
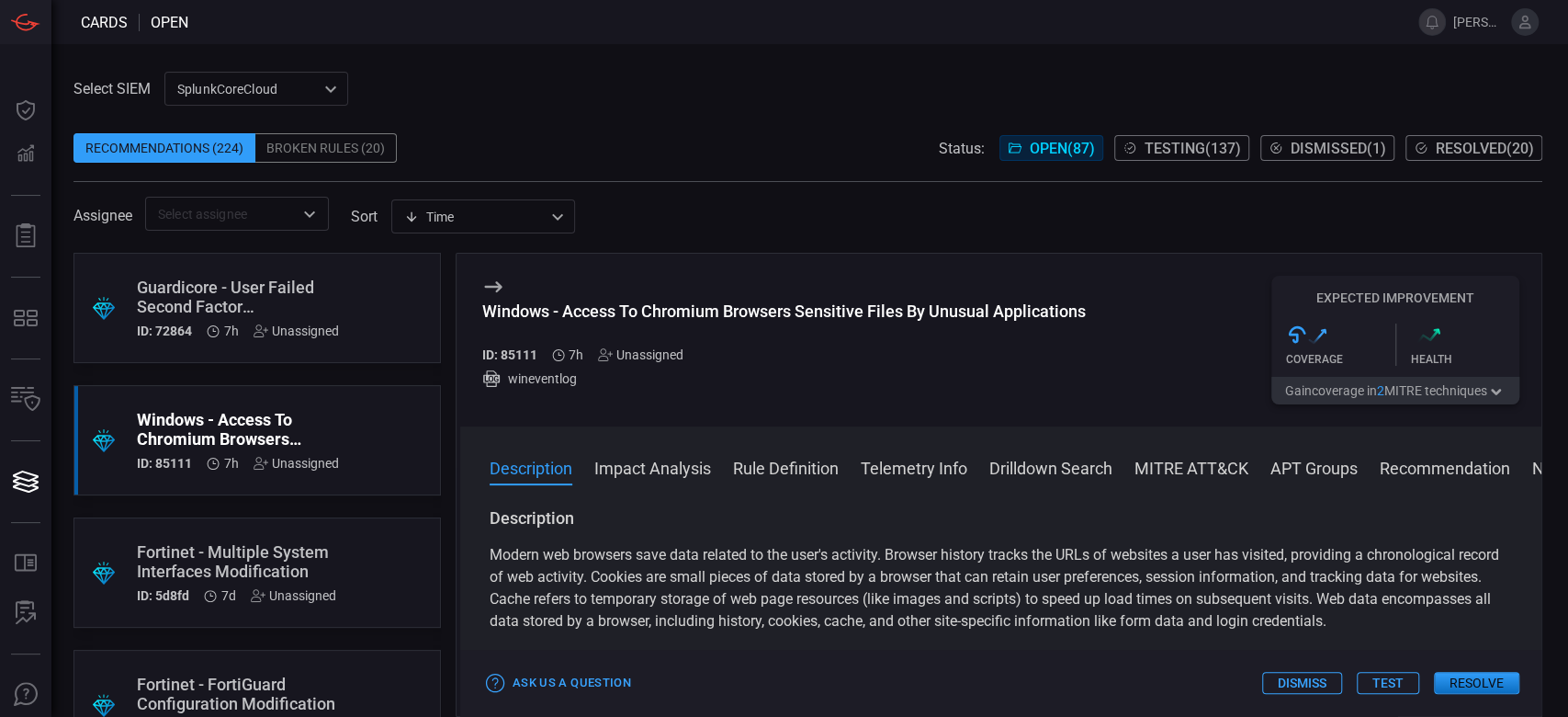
click at [1403, 687] on button "Test" at bounding box center [1388, 682] width 62 height 22
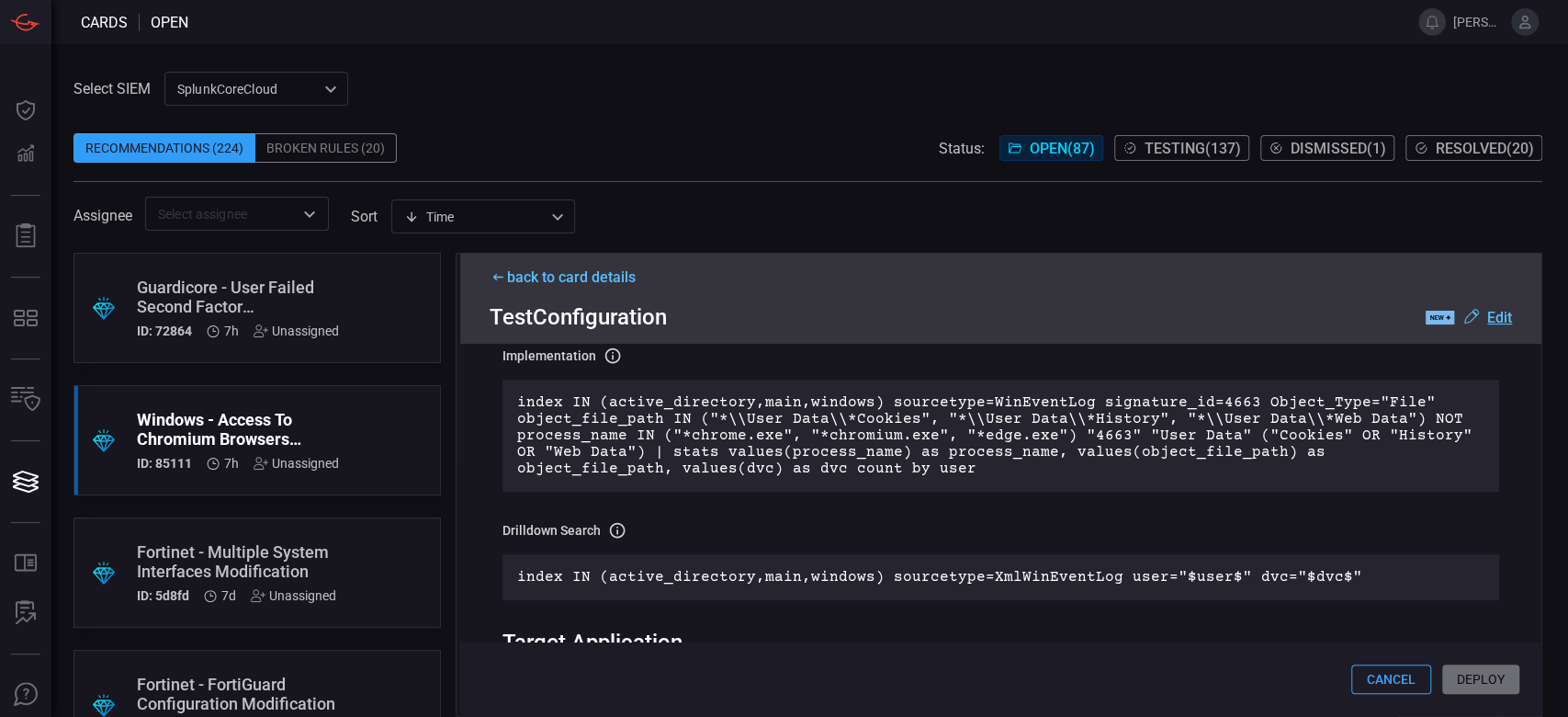
scroll to position [490, 0]
